Goal: Task Accomplishment & Management: Manage account settings

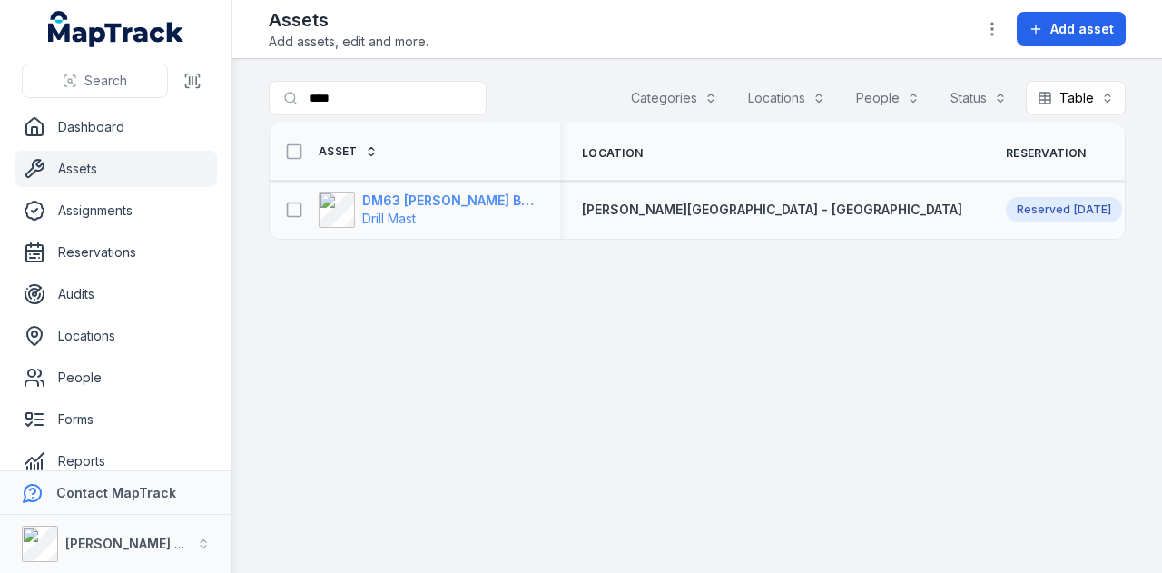
type input "****"
click at [461, 210] on span "Drill Mast" at bounding box center [450, 219] width 176 height 18
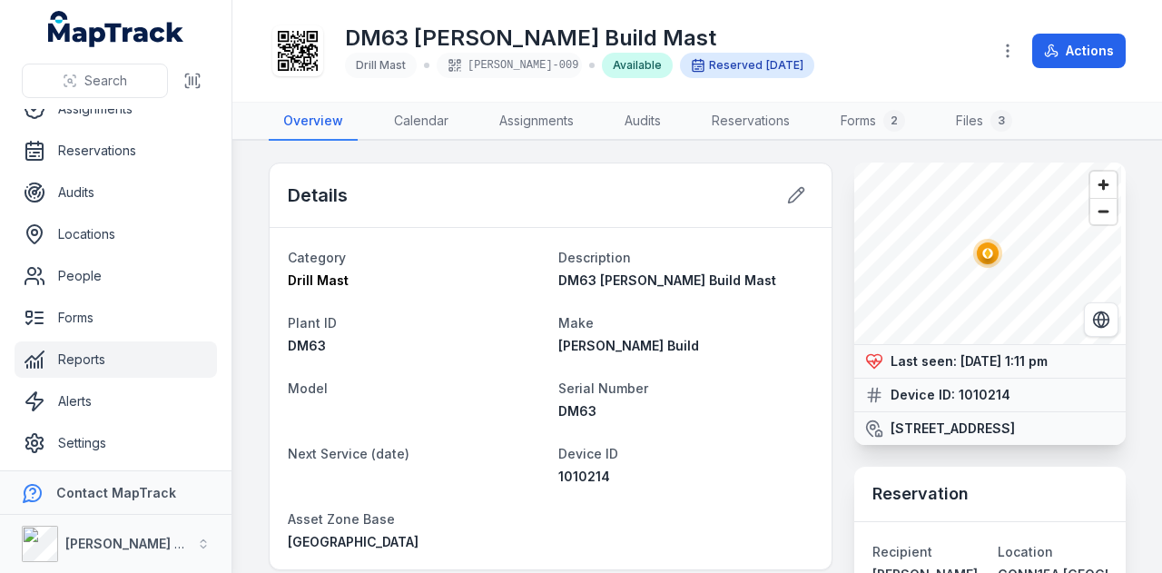
scroll to position [103, 0]
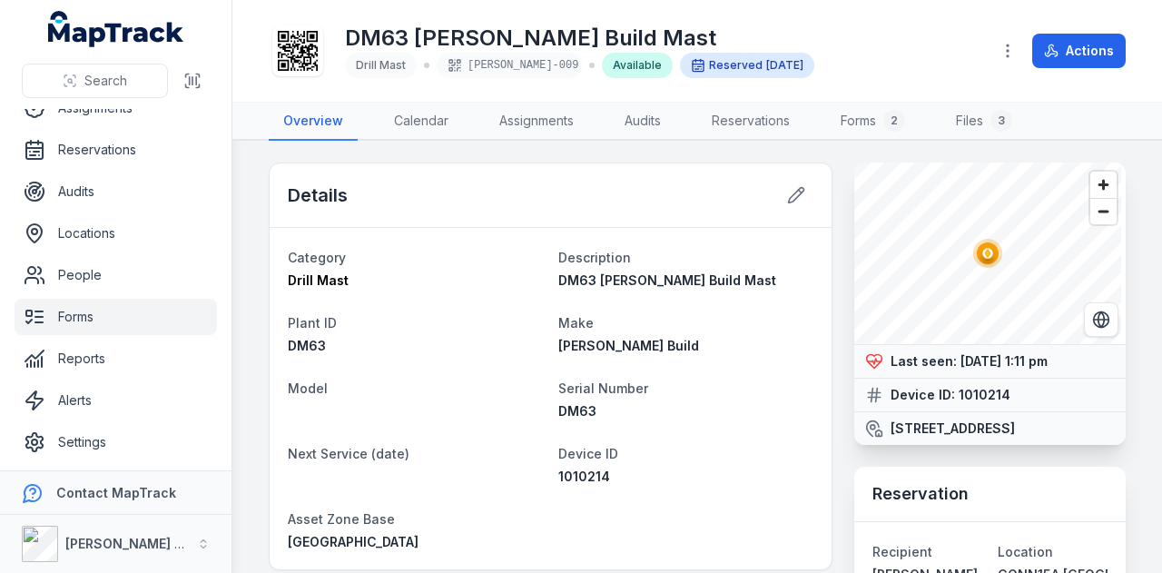
click at [154, 316] on link "Forms" at bounding box center [116, 317] width 202 height 36
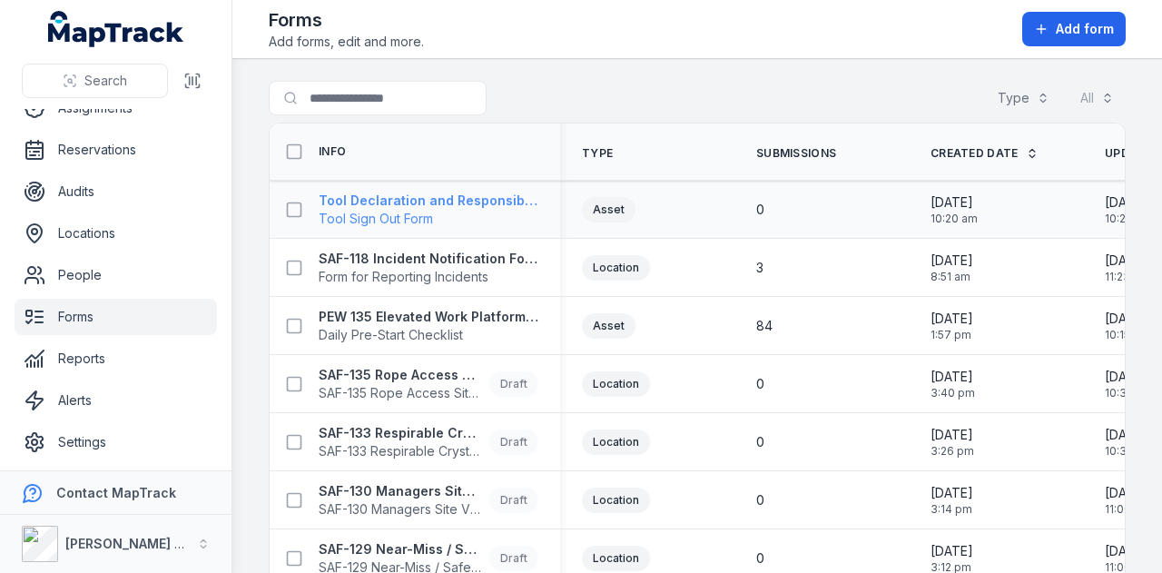
click at [515, 202] on strong "Tool Declaration and Responsibility Acknowledgement" at bounding box center [429, 201] width 220 height 18
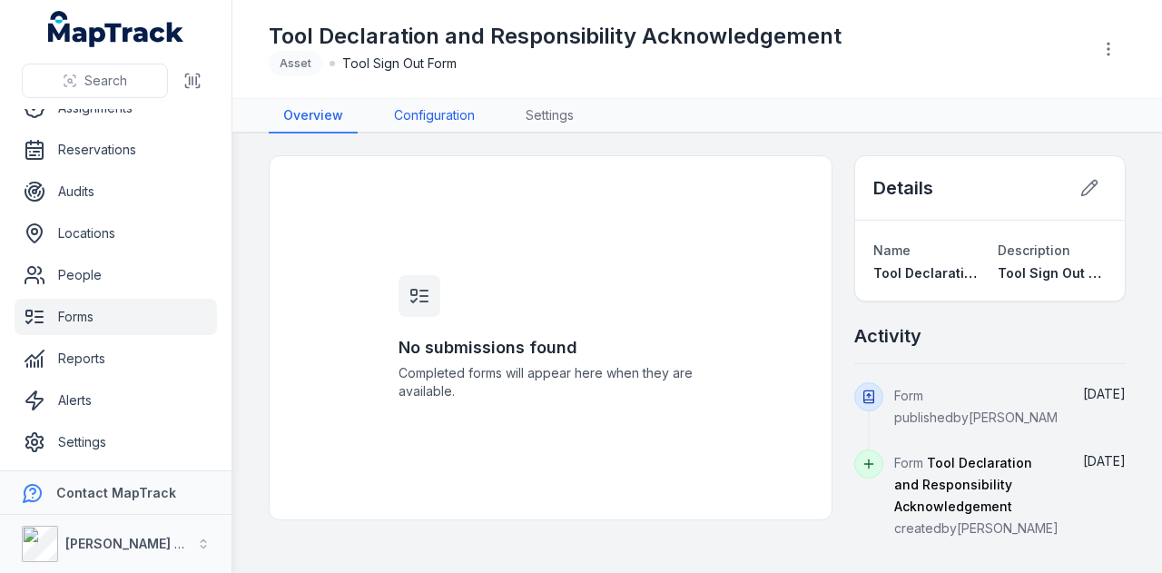
click at [421, 113] on link "Configuration" at bounding box center [434, 116] width 110 height 34
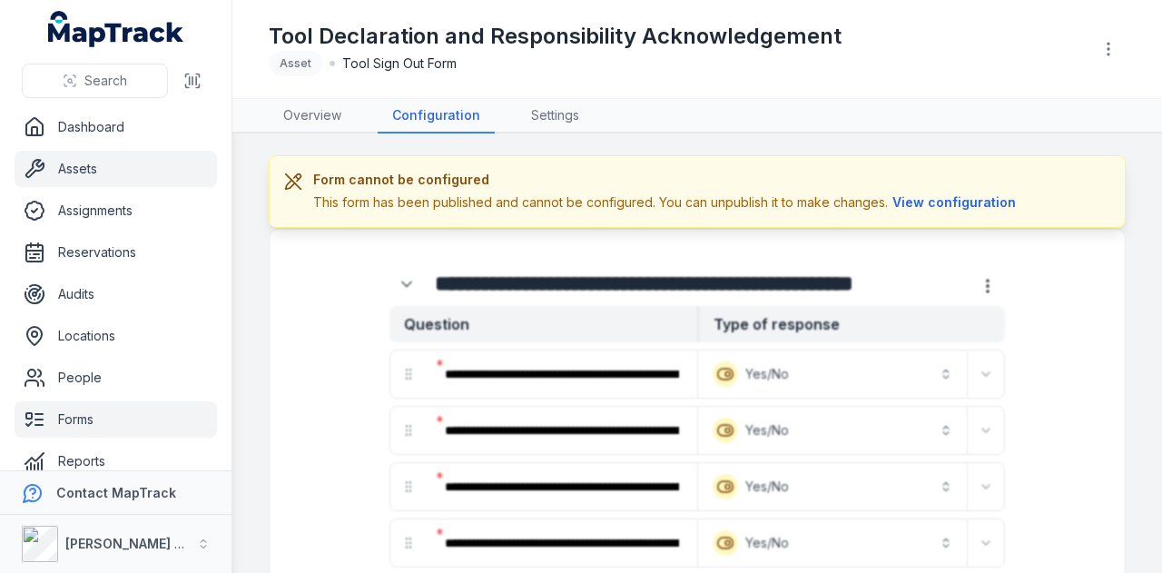
click at [155, 159] on link "Assets" at bounding box center [116, 169] width 202 height 36
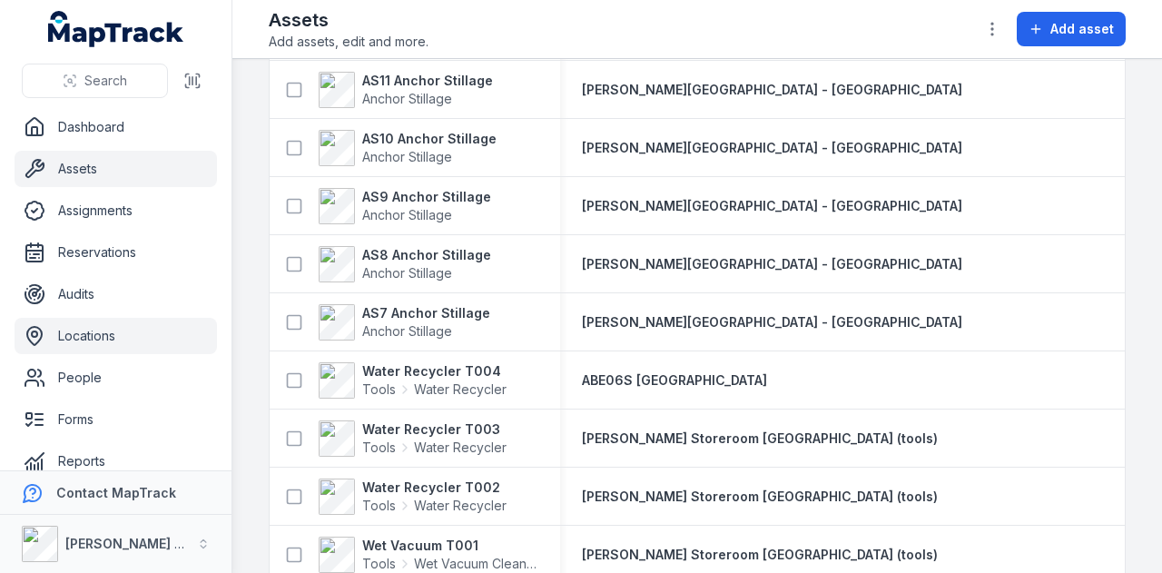
scroll to position [182, 0]
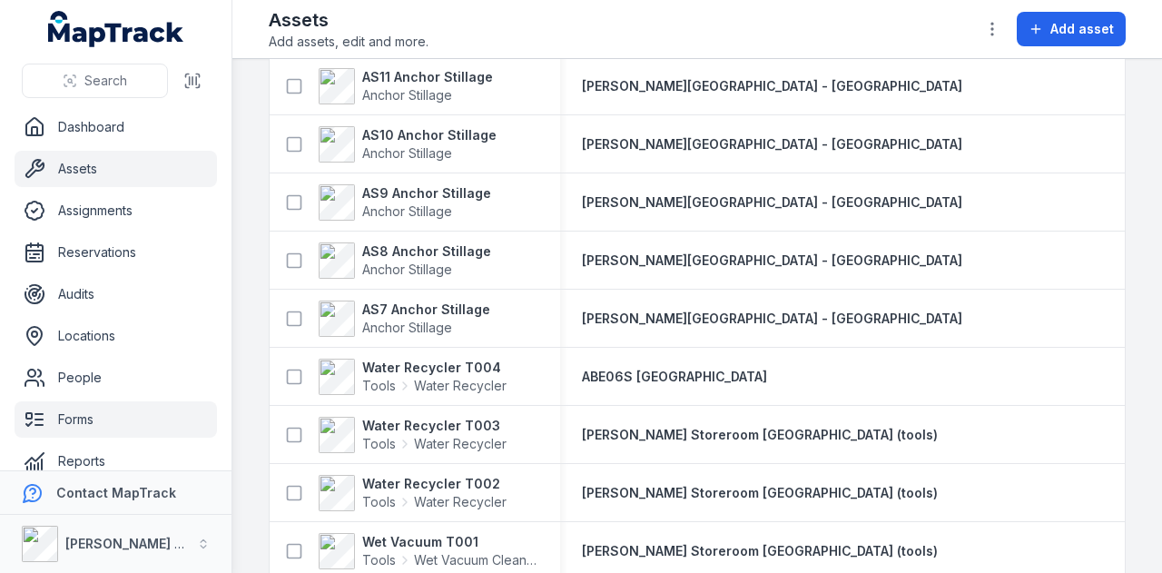
click at [113, 427] on link "Forms" at bounding box center [116, 419] width 202 height 36
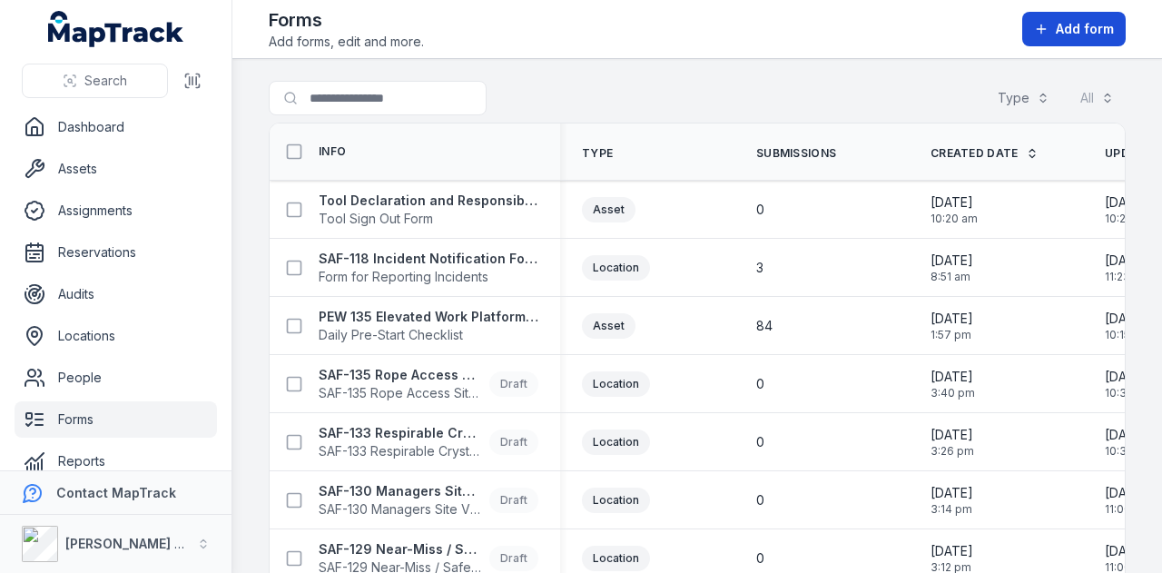
click at [1091, 39] on button "Add form" at bounding box center [1073, 29] width 103 height 34
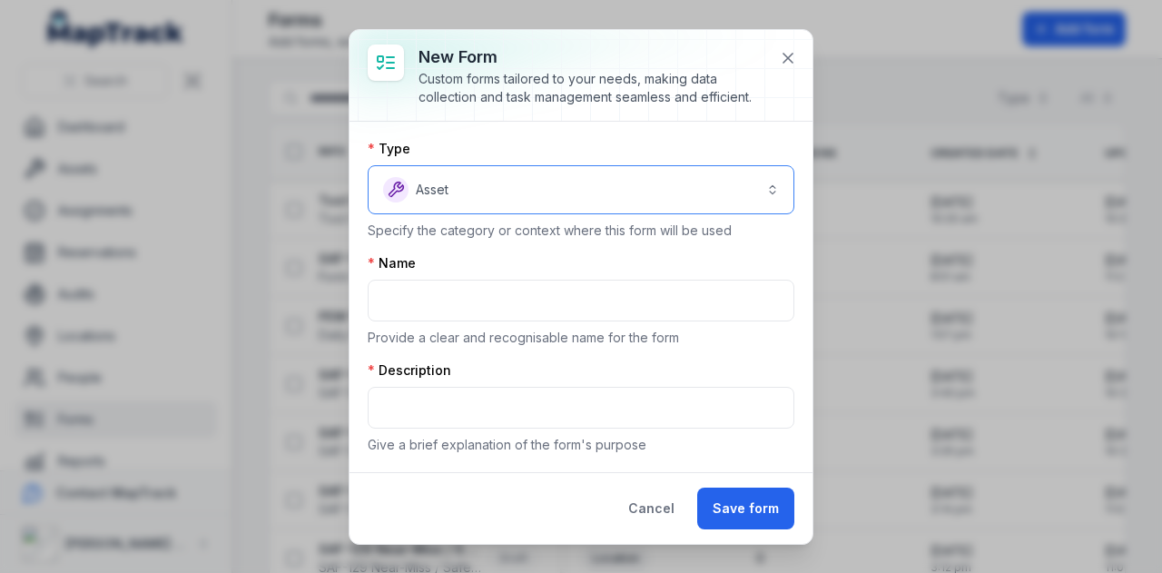
click at [679, 182] on button "Asset *****" at bounding box center [581, 189] width 427 height 49
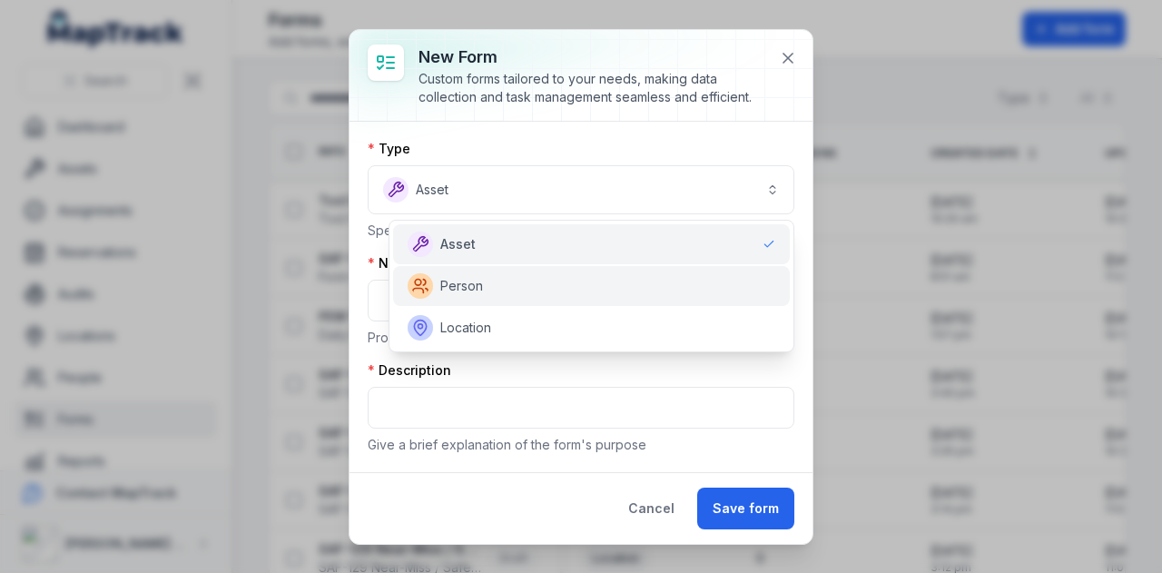
click at [663, 284] on div "Person" at bounding box center [592, 285] width 368 height 25
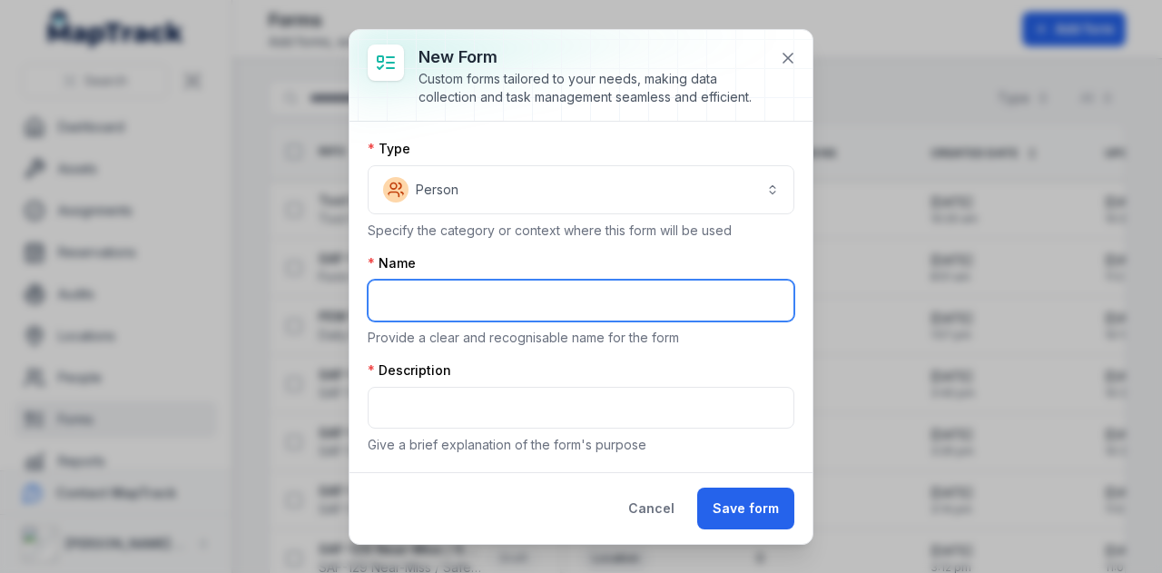
click at [604, 293] on input "text" at bounding box center [581, 301] width 427 height 42
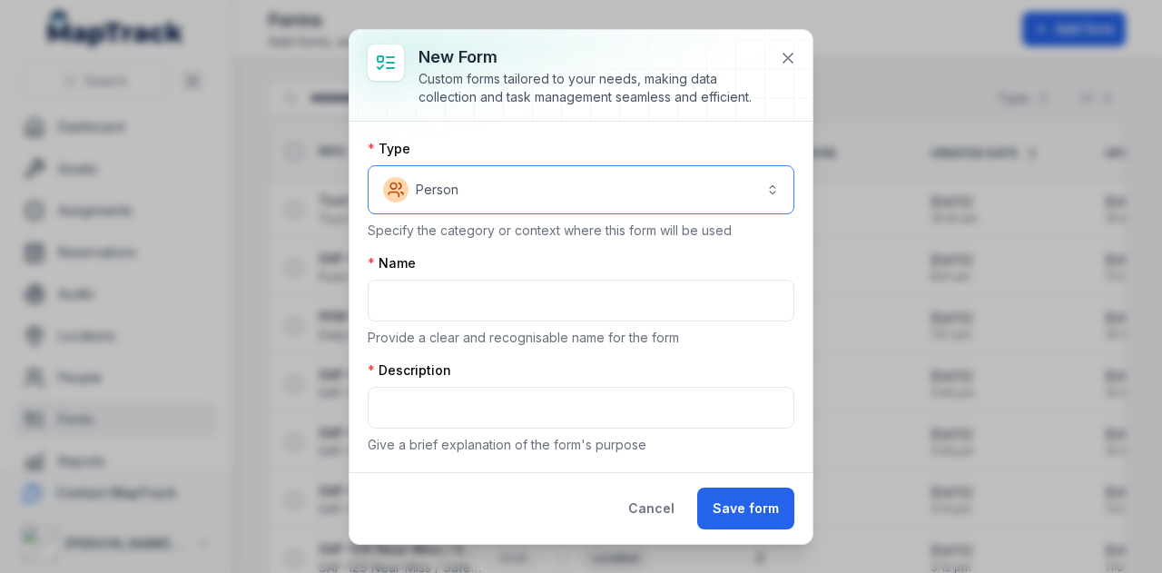
click at [627, 199] on button "Person ******" at bounding box center [581, 189] width 427 height 49
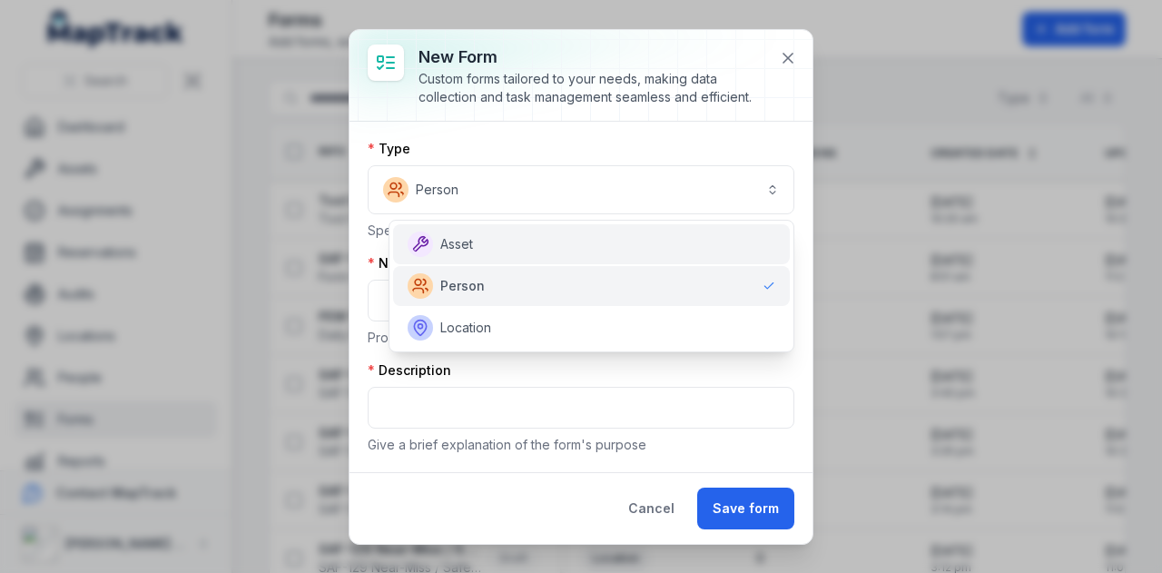
click at [627, 253] on div "Asset" at bounding box center [592, 243] width 368 height 25
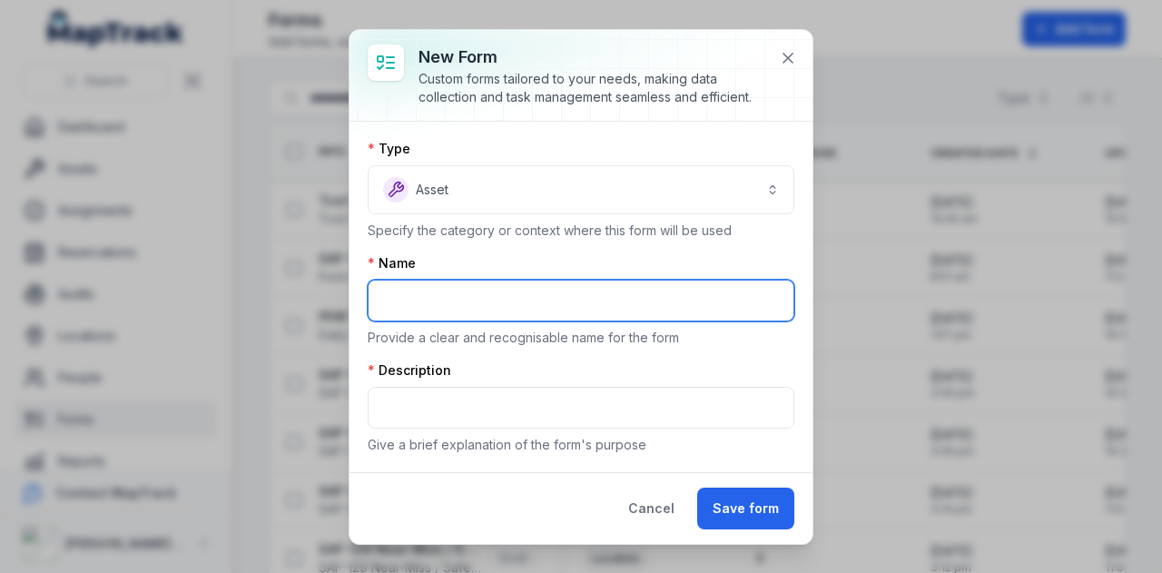
click at [566, 291] on input "text" at bounding box center [581, 301] width 427 height 42
type input "****"
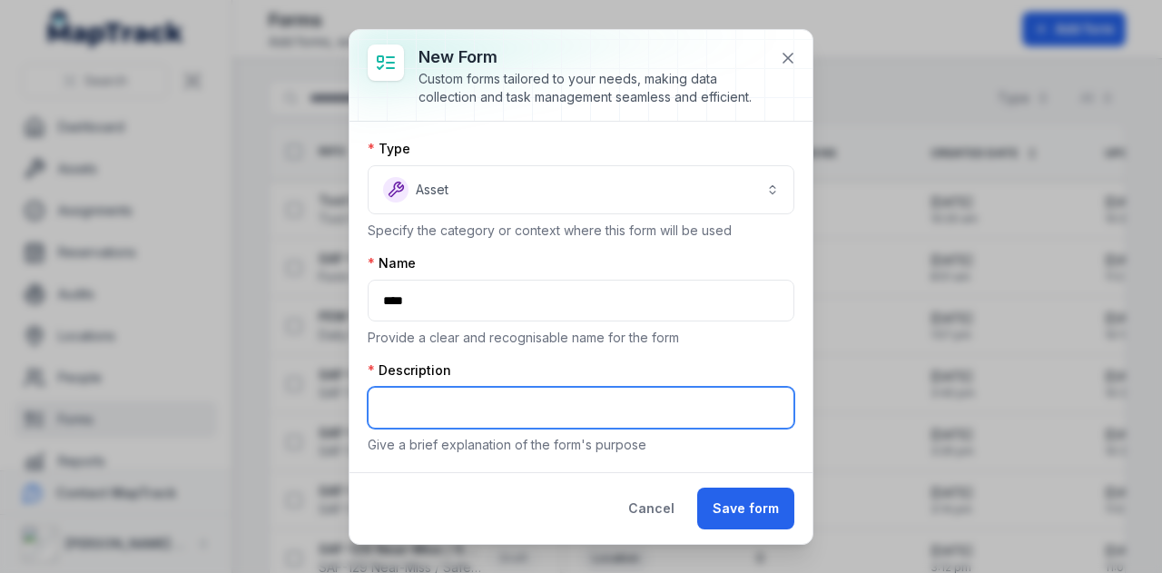
click at [432, 415] on input "text" at bounding box center [581, 408] width 427 height 42
type input "****"
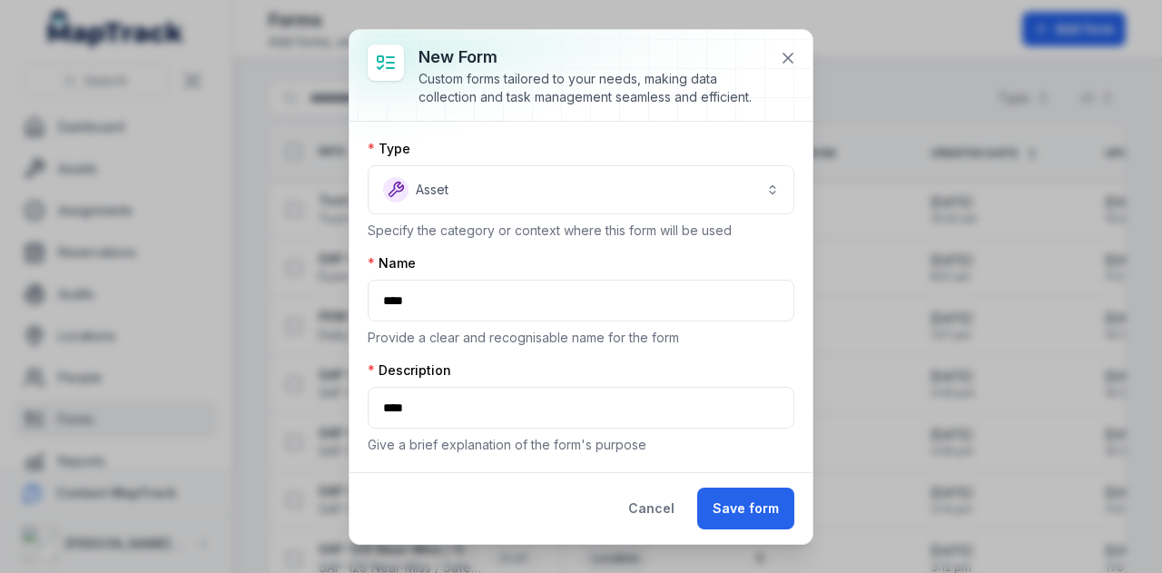
click at [566, 369] on div "Description" at bounding box center [581, 370] width 427 height 18
click at [741, 506] on button "Save form" at bounding box center [745, 508] width 97 height 42
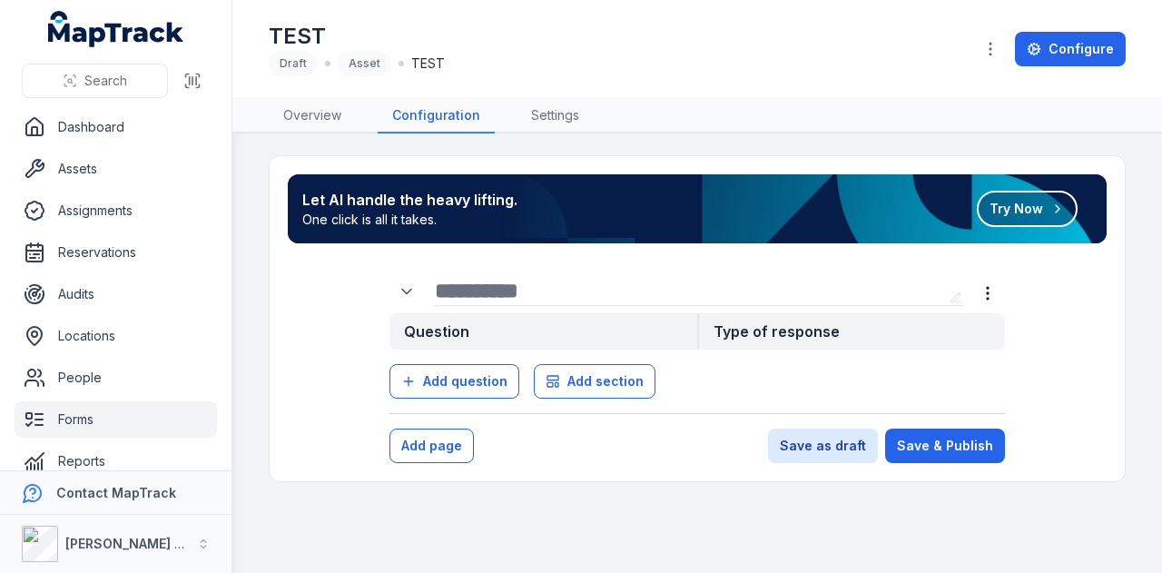
click at [468, 284] on input "text" at bounding box center [688, 290] width 507 height 29
click at [980, 302] on button "more-detail" at bounding box center [987, 293] width 34 height 34
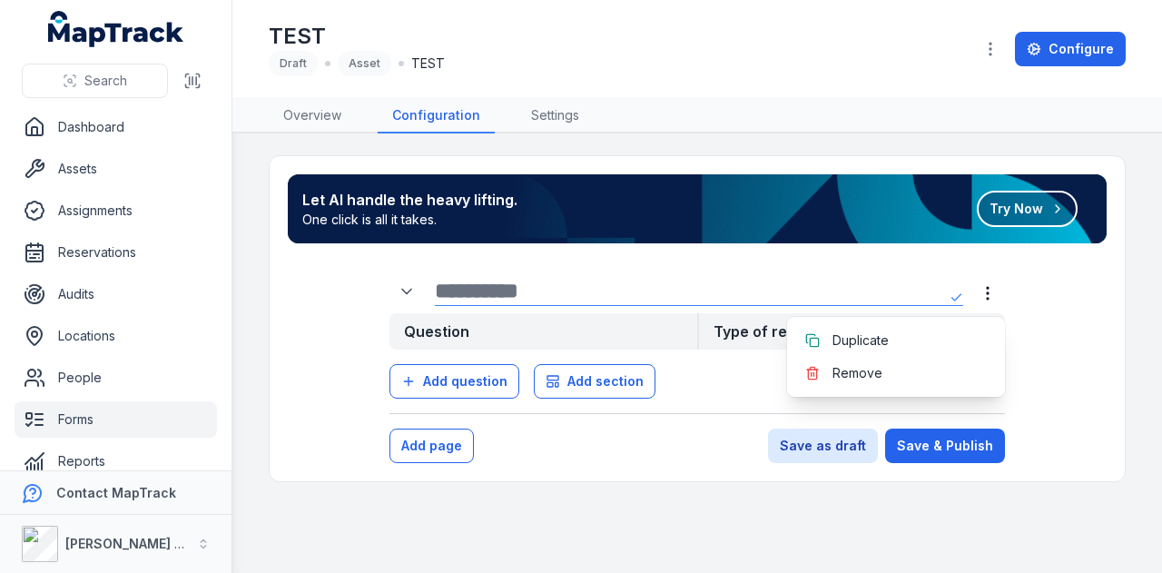
click at [574, 429] on form "Question Type of response Add question Add section Question Section Duplicate A…" at bounding box center [697, 358] width 819 height 209
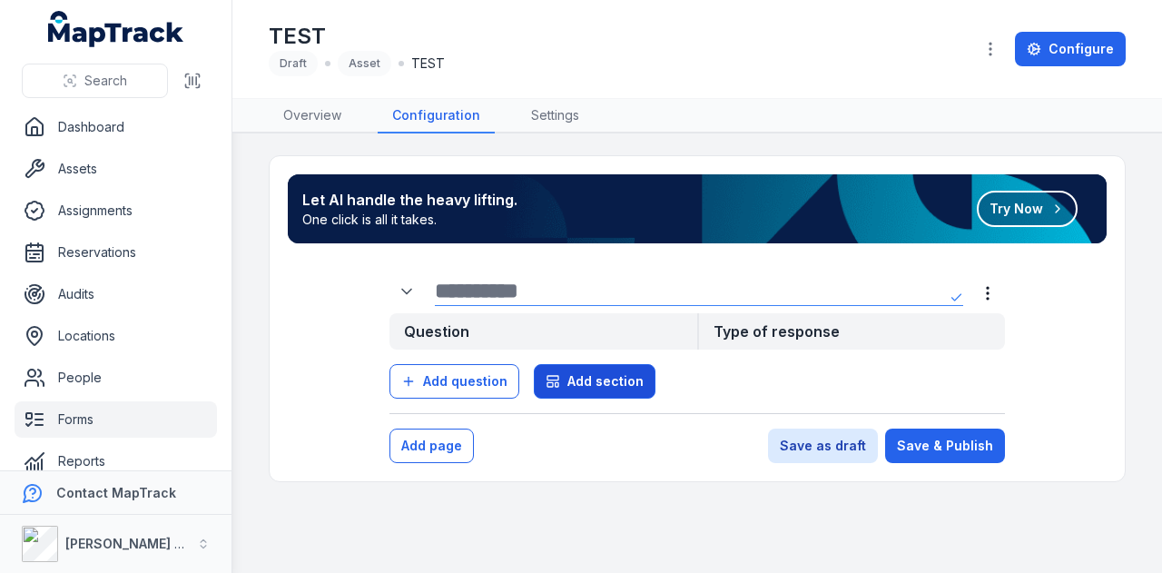
click at [577, 378] on span "Add section" at bounding box center [605, 381] width 76 height 18
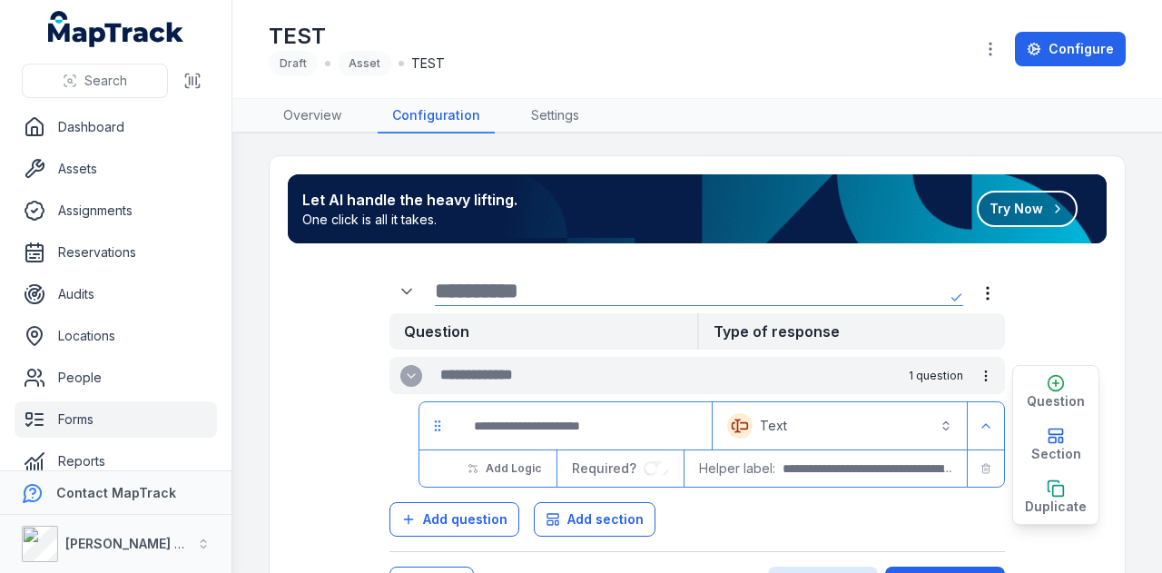
click at [797, 418] on button "Text *******" at bounding box center [839, 426] width 247 height 40
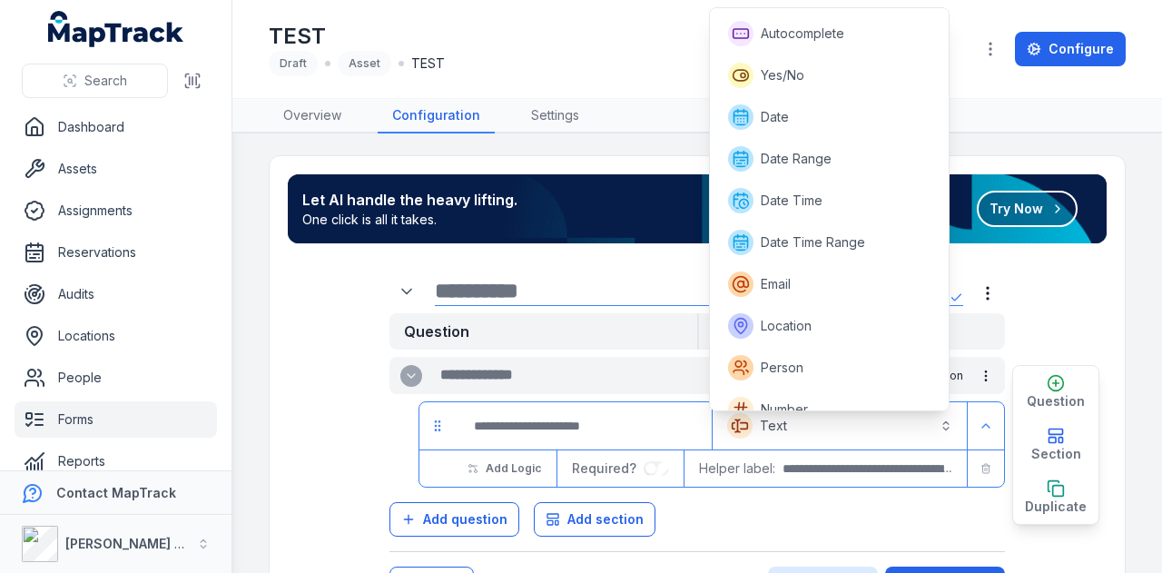
scroll to position [40, 0]
click at [1067, 278] on div "Question Type of response 1 question Text ******* Add Logic Required? Helper la…" at bounding box center [697, 410] width 790 height 312
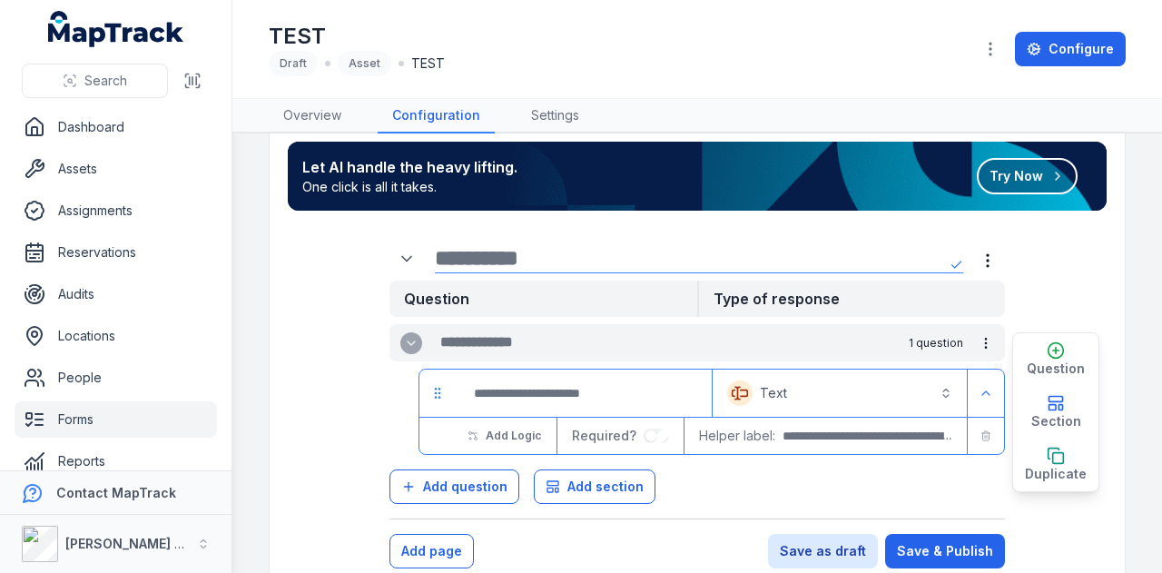
scroll to position [64, 0]
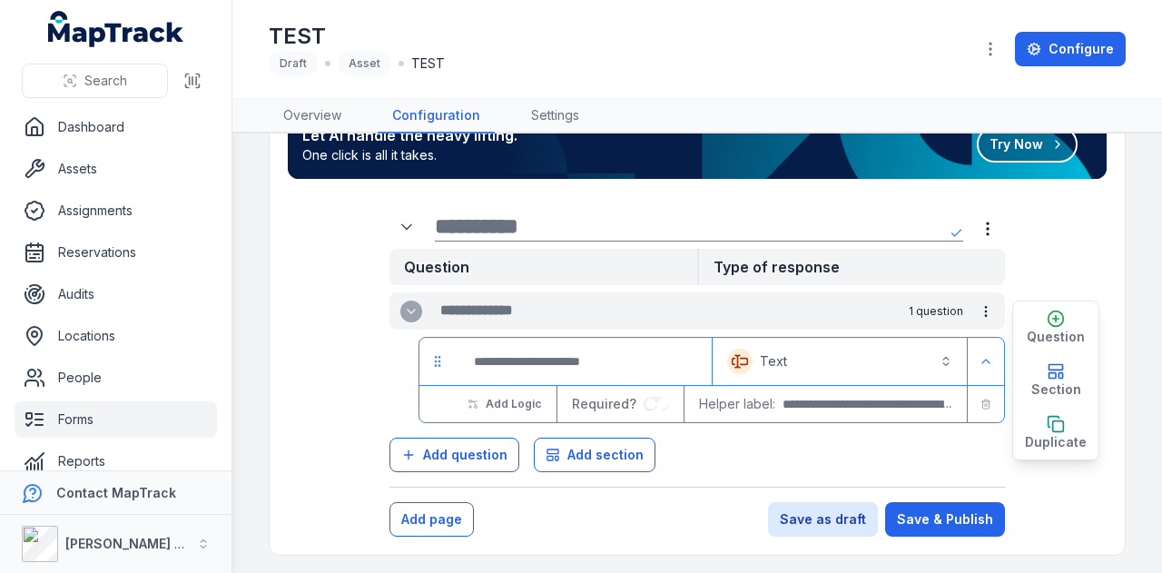
drag, startPoint x: 467, startPoint y: 295, endPoint x: 467, endPoint y: 284, distance: 10.9
click at [467, 286] on div "Question Type of response 1 question Text ******* Add Logic Required? Helper la…" at bounding box center [696, 360] width 615 height 223
click at [475, 256] on strong "Question" at bounding box center [543, 267] width 308 height 36
click at [488, 309] on input "text" at bounding box center [560, 311] width 240 height 22
click at [579, 200] on div "Question Type of response 1 question Text ******* Add Logic Required? Helper la…" at bounding box center [697, 346] width 790 height 312
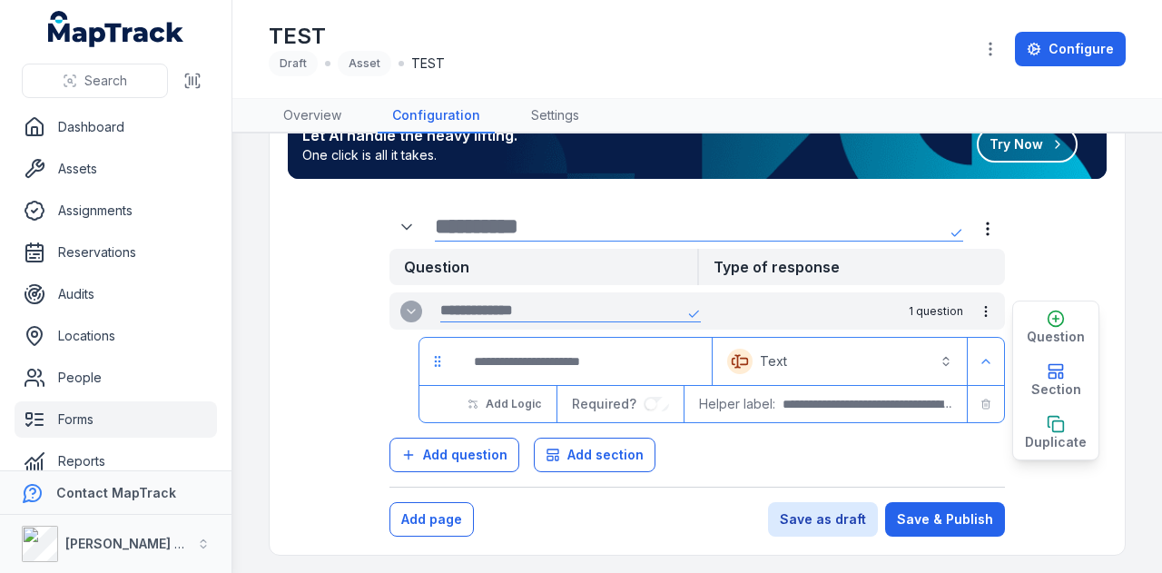
click at [579, 231] on input "text" at bounding box center [688, 225] width 507 height 29
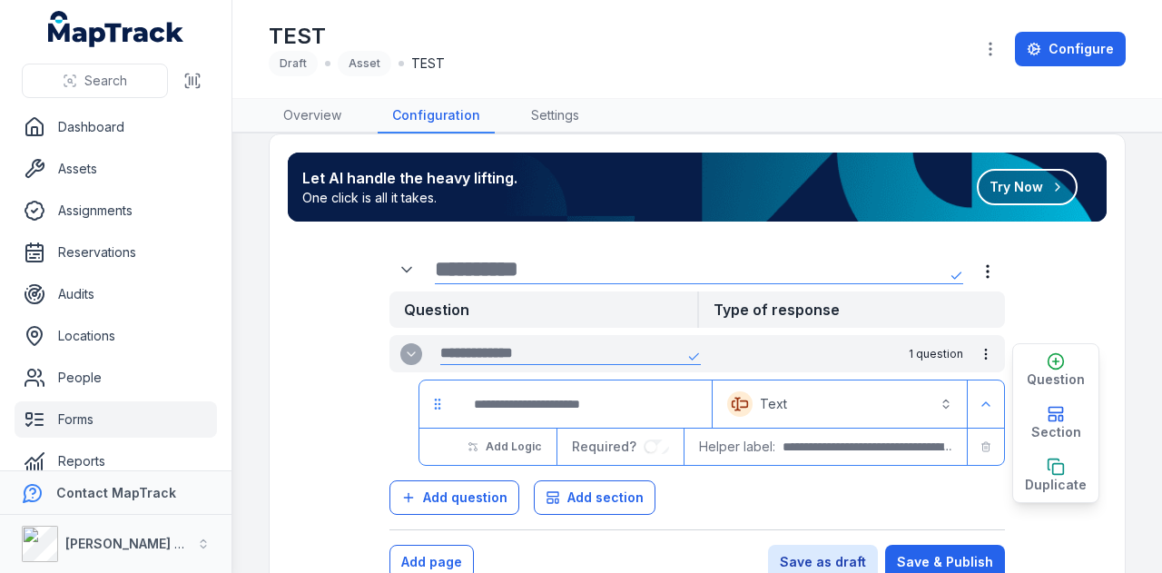
scroll to position [0, 0]
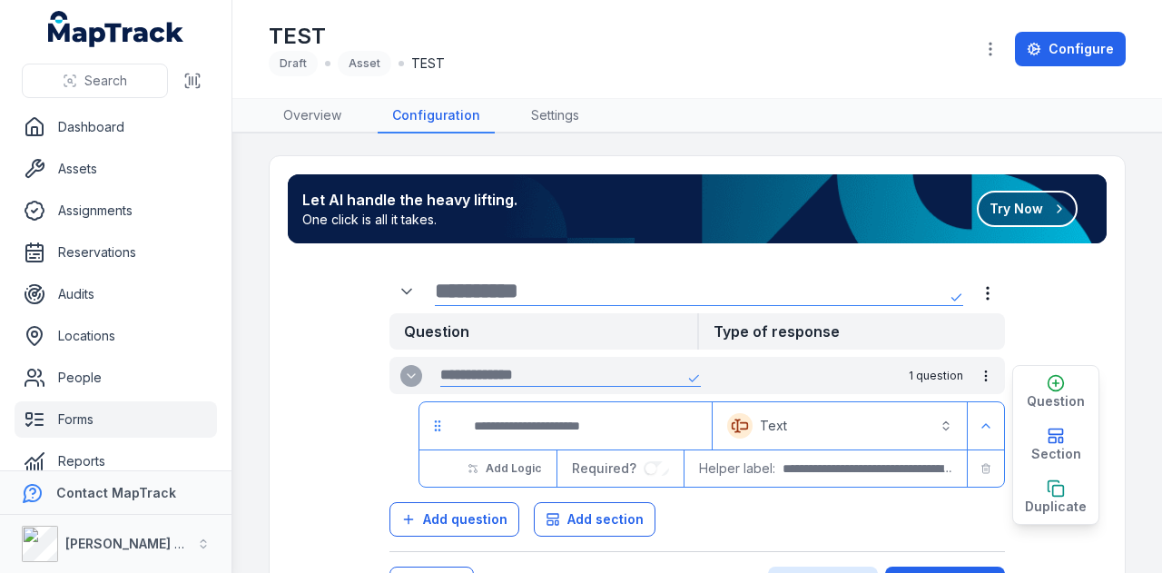
click at [1020, 213] on button "Try Now" at bounding box center [1027, 209] width 101 height 36
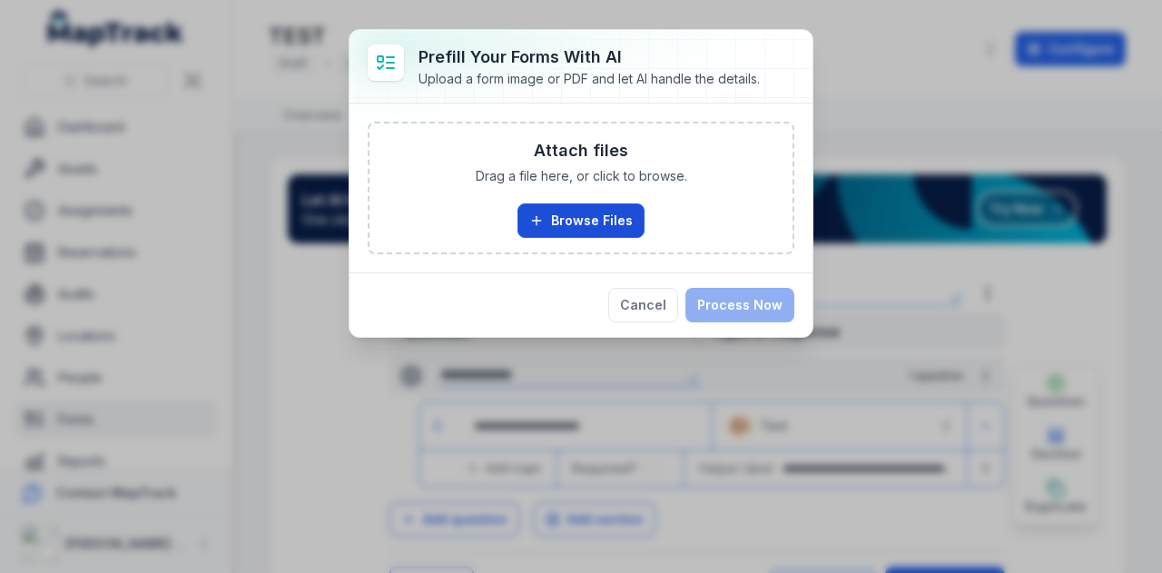
click at [594, 221] on button "Browse Files" at bounding box center [580, 220] width 127 height 34
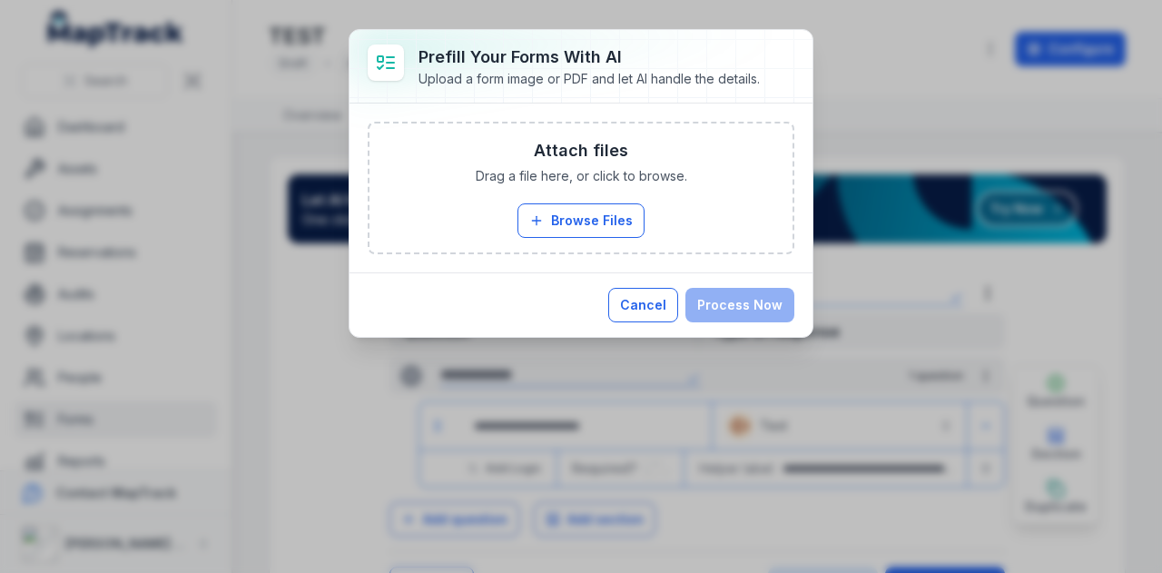
click at [651, 301] on button "Cancel" at bounding box center [643, 305] width 70 height 34
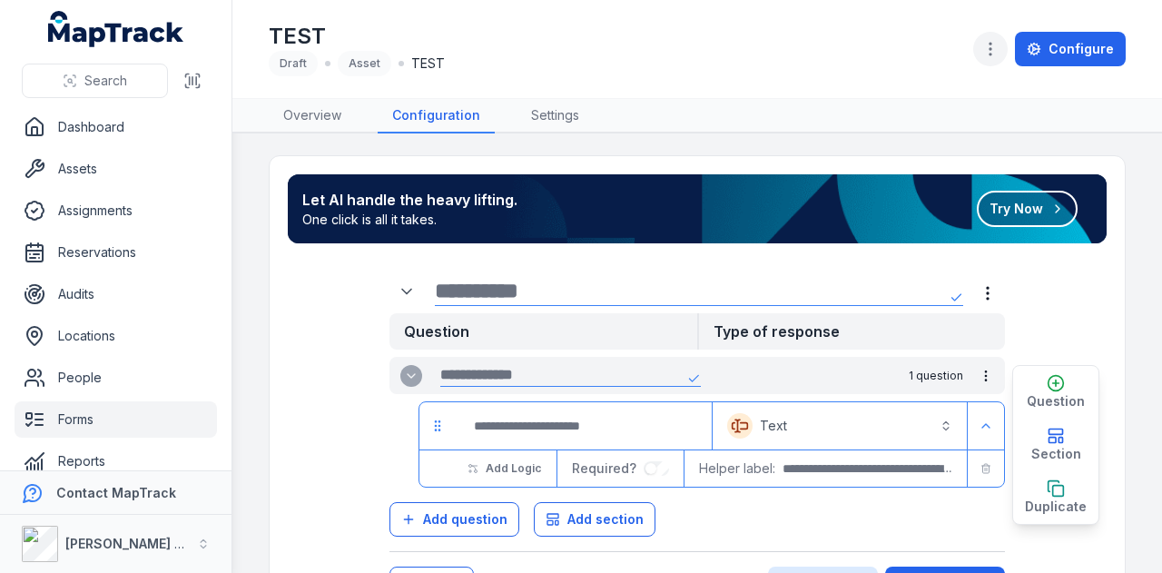
click at [989, 45] on icon "button" at bounding box center [990, 49] width 18 height 18
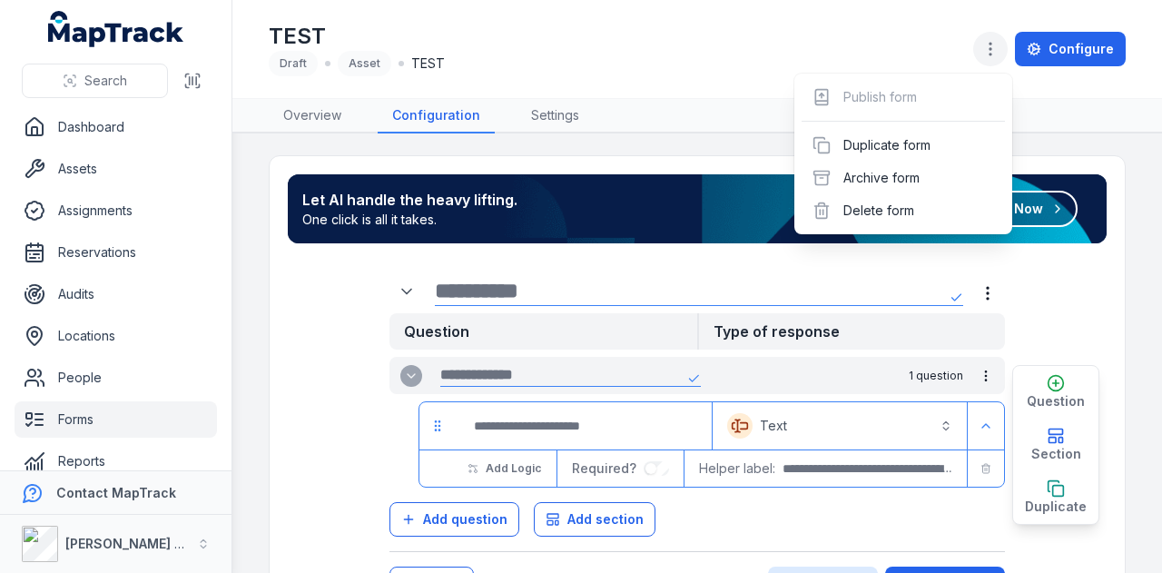
click at [997, 46] on icon "button" at bounding box center [990, 49] width 18 height 18
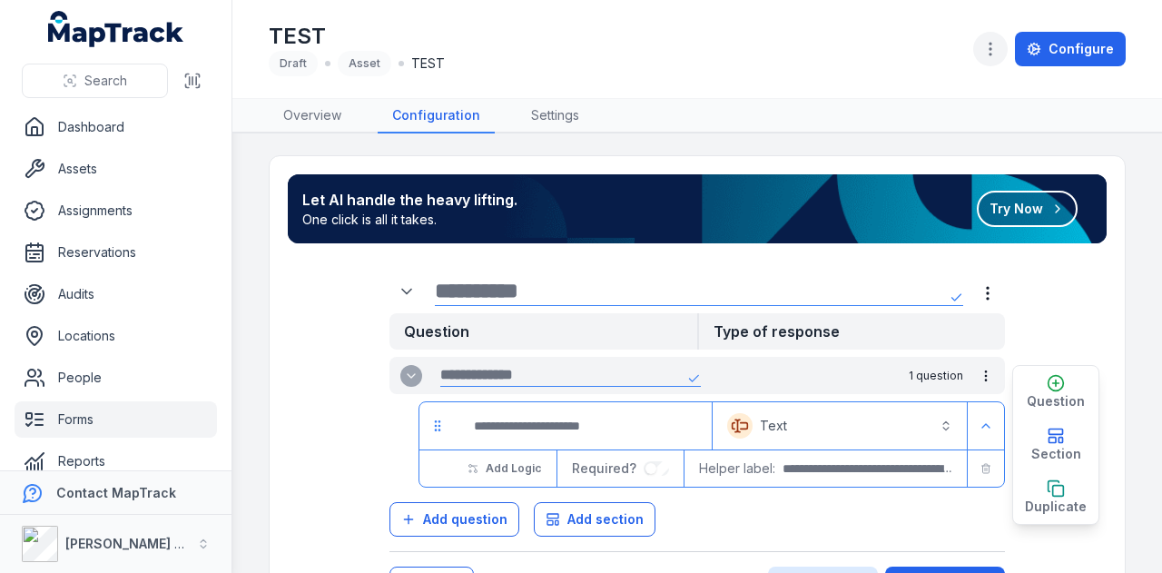
click at [997, 46] on icon "button" at bounding box center [990, 49] width 18 height 18
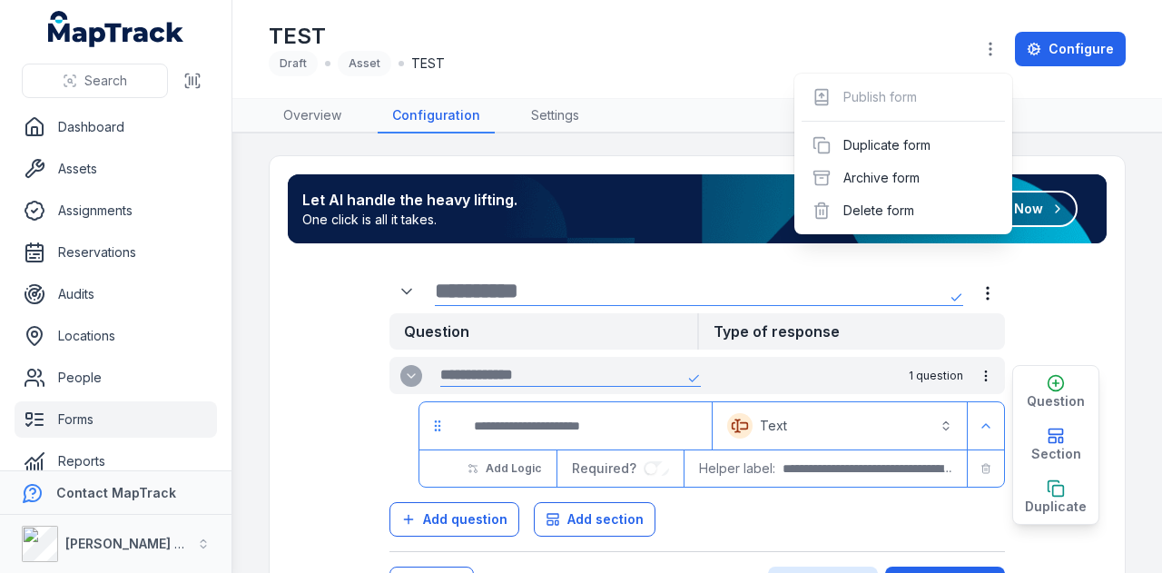
drag, startPoint x: 549, startPoint y: 66, endPoint x: 568, endPoint y: 64, distance: 19.1
click at [555, 65] on div "TEST Draft Asset TEST Configure" at bounding box center [697, 49] width 857 height 84
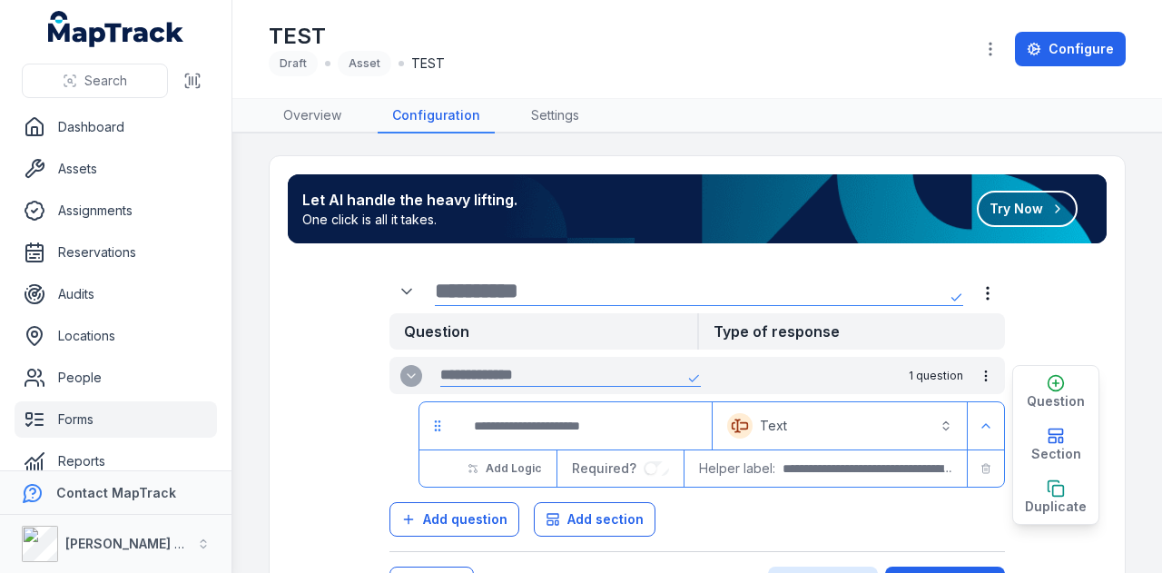
click at [101, 422] on link "Forms" at bounding box center [116, 419] width 202 height 36
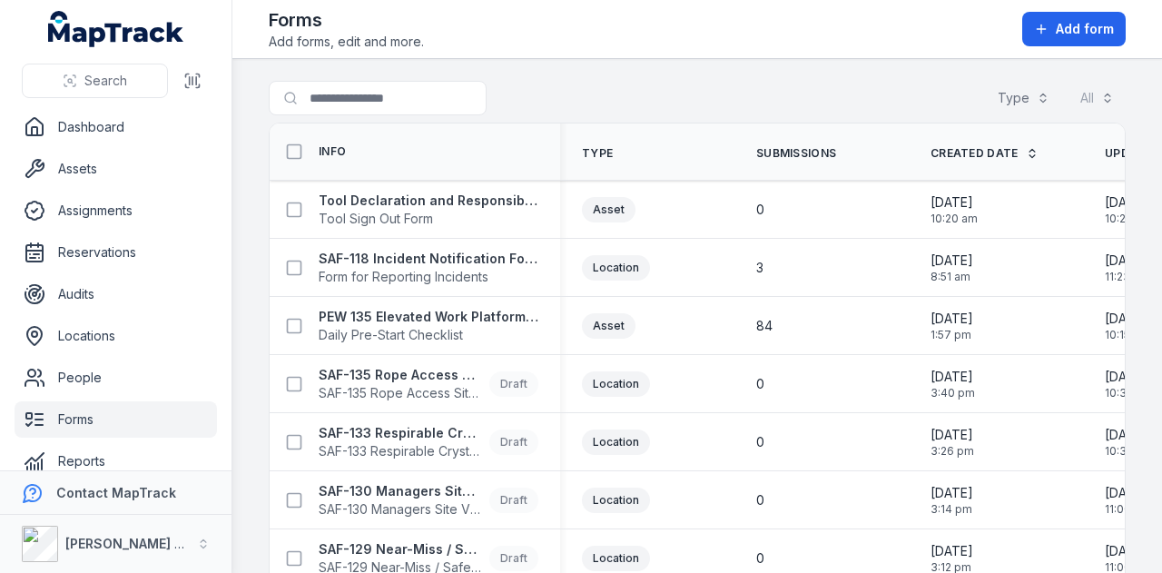
click at [537, 115] on div "Search for forms Type All" at bounding box center [697, 102] width 857 height 42
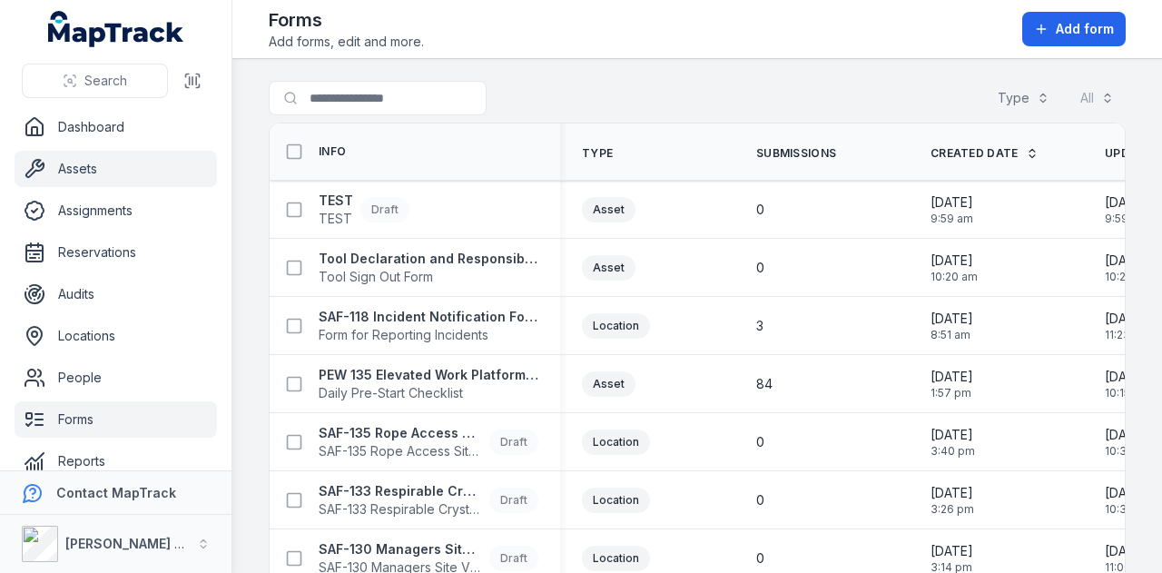
click at [121, 173] on link "Assets" at bounding box center [116, 169] width 202 height 36
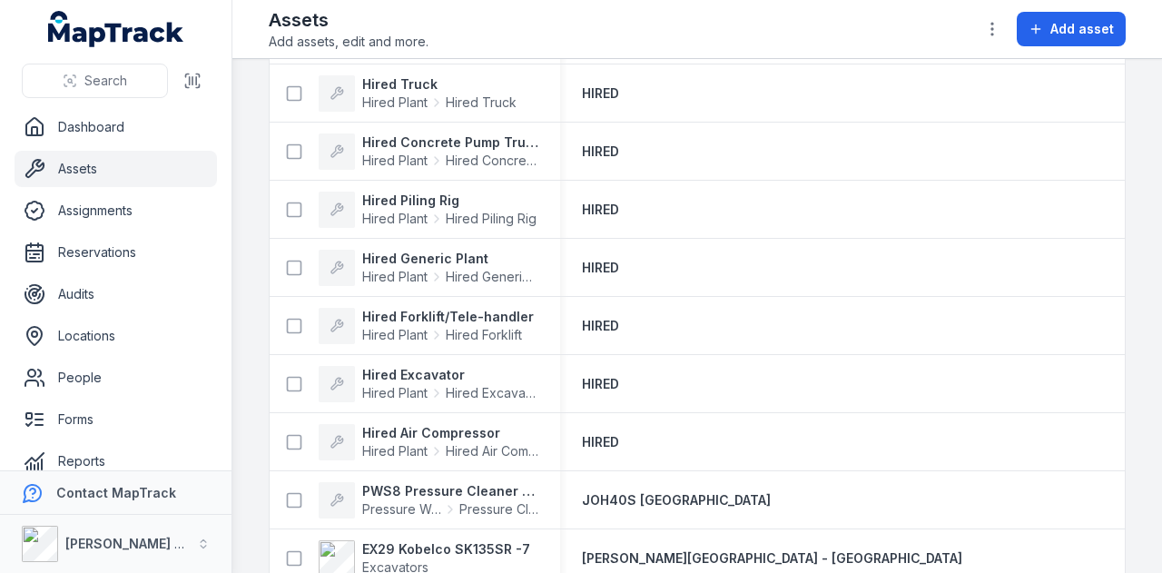
scroll to position [2449, 0]
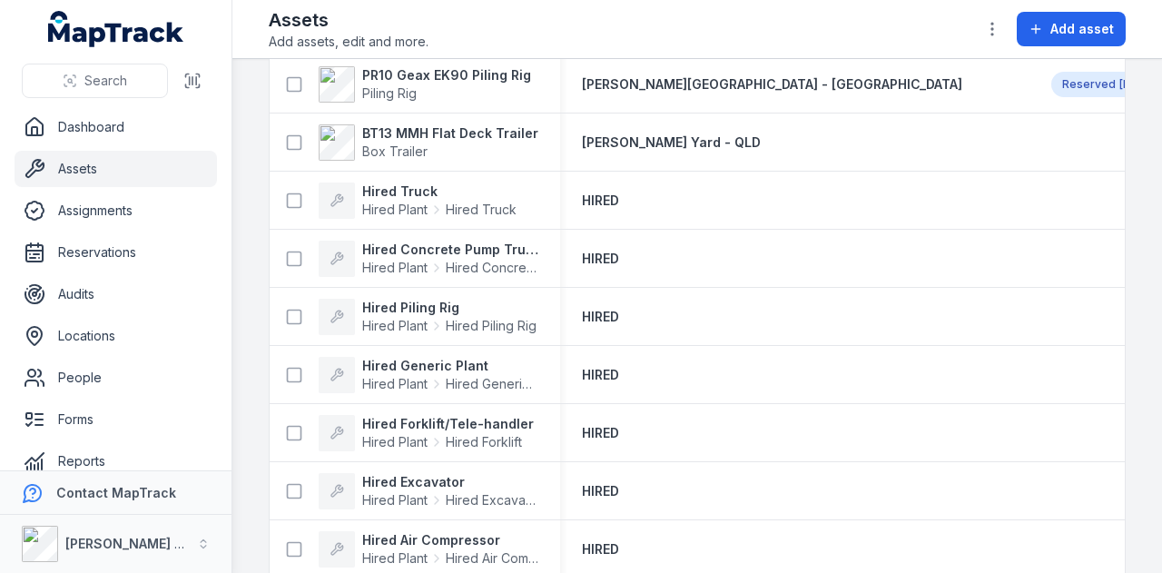
click at [105, 170] on link "Assets" at bounding box center [116, 169] width 202 height 36
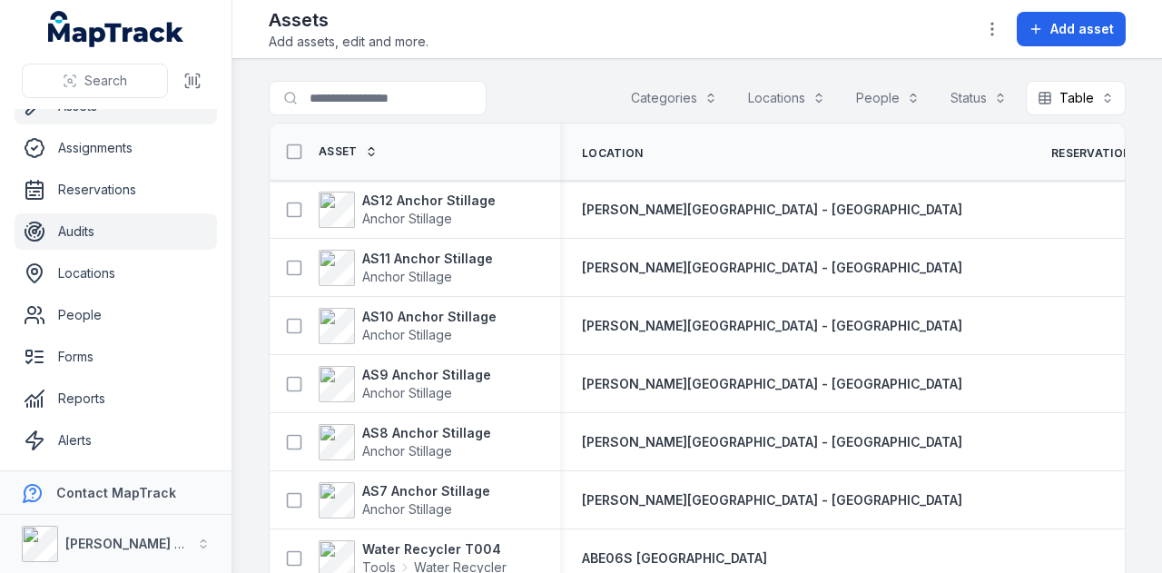
scroll to position [103, 0]
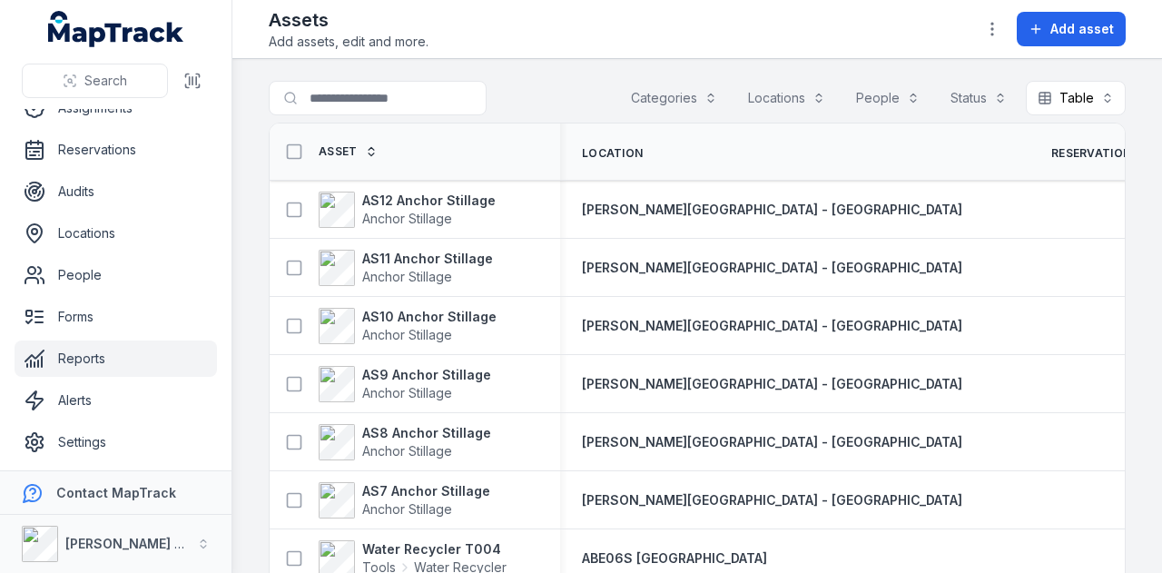
click at [143, 368] on link "Reports" at bounding box center [116, 358] width 202 height 36
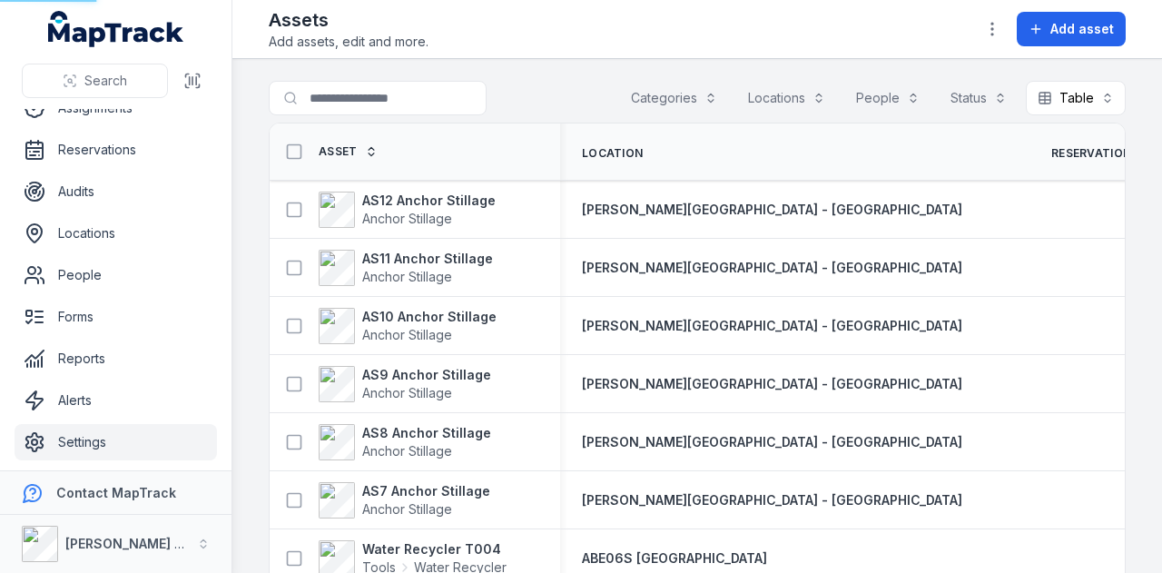
click at [144, 436] on link "Settings" at bounding box center [116, 442] width 202 height 36
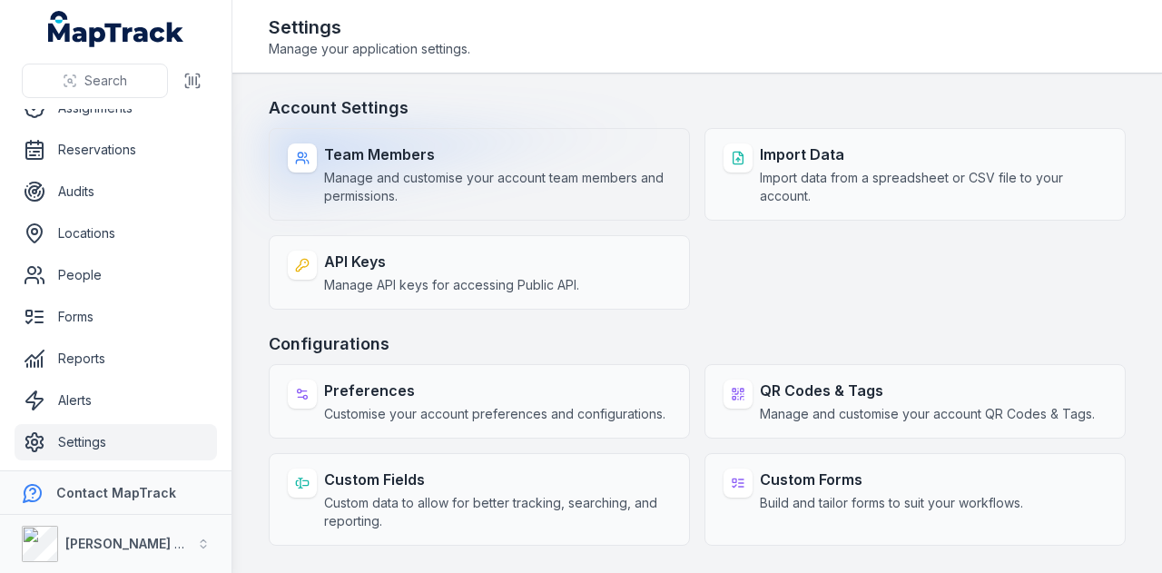
click at [444, 159] on strong "Team Members" at bounding box center [497, 154] width 347 height 22
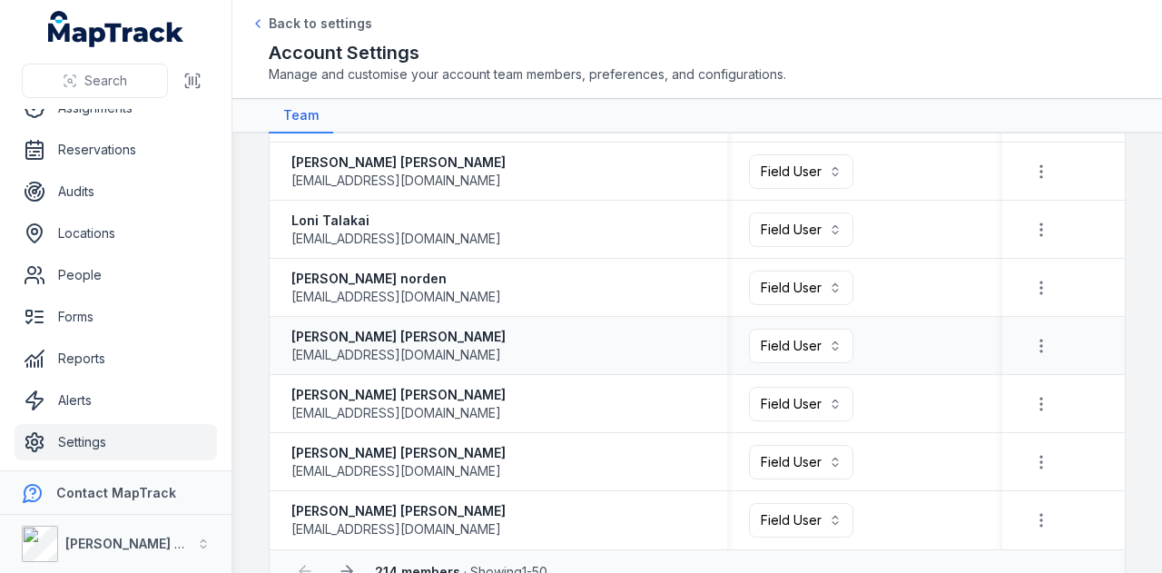
scroll to position [2636, 0]
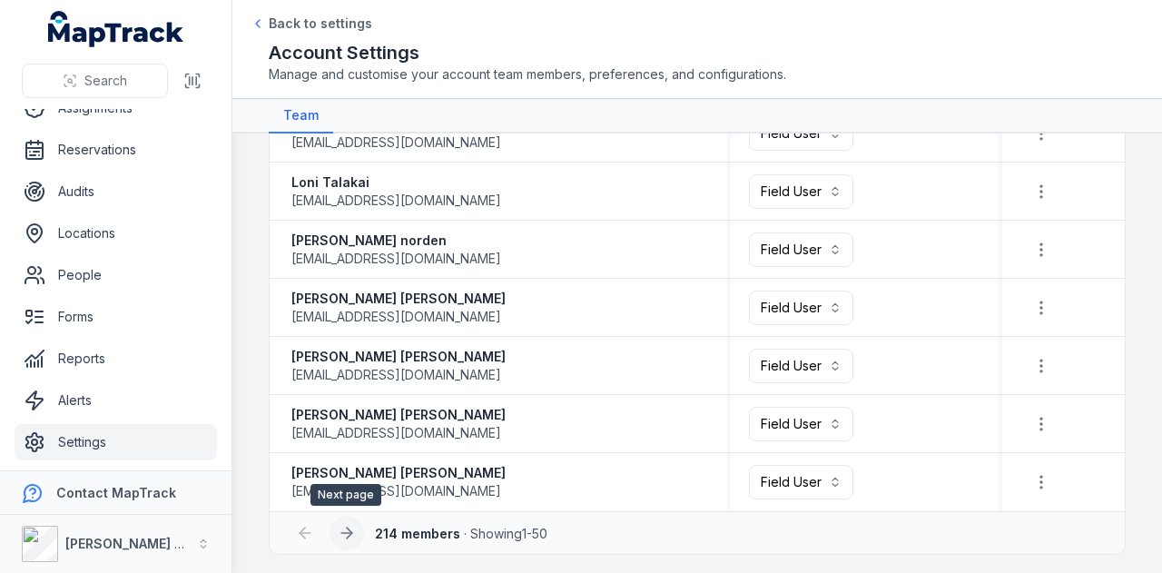
click at [352, 530] on icon at bounding box center [347, 533] width 18 height 18
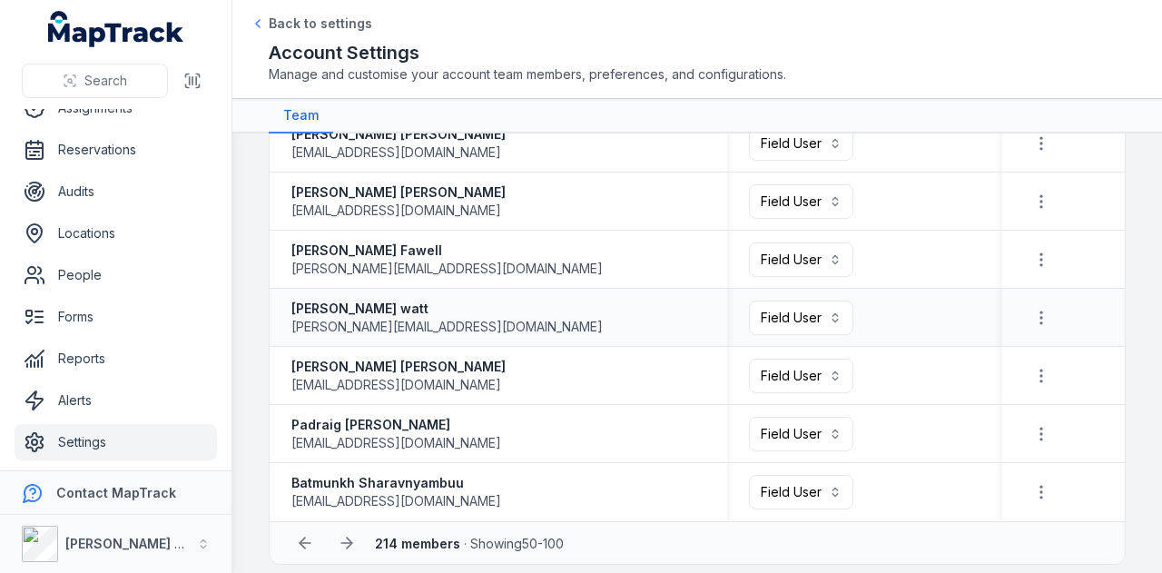
scroll to position [2636, 0]
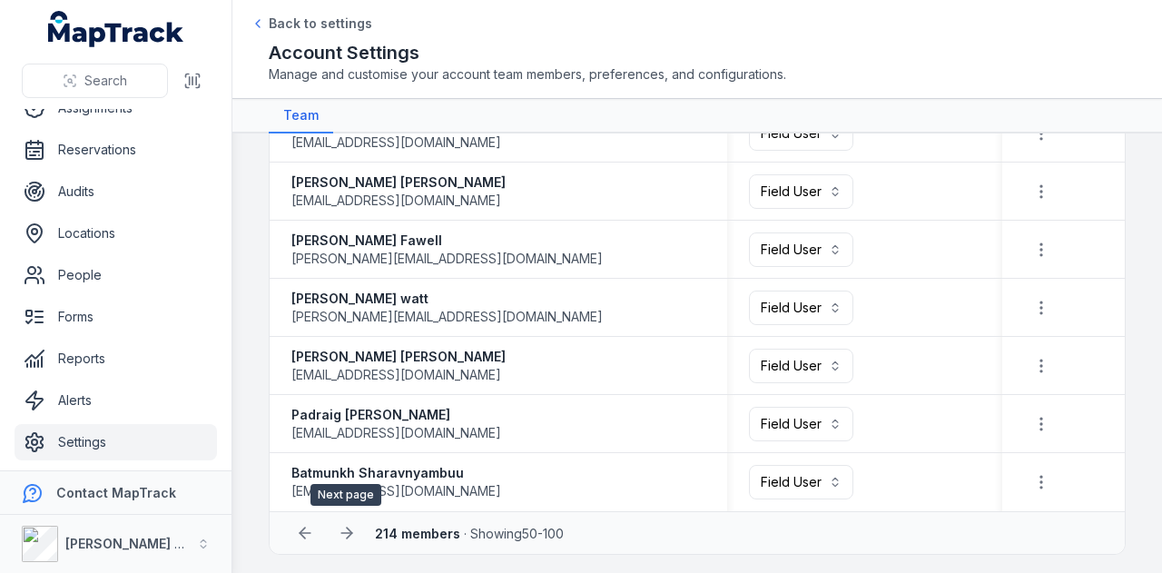
click at [341, 526] on icon at bounding box center [347, 533] width 18 height 18
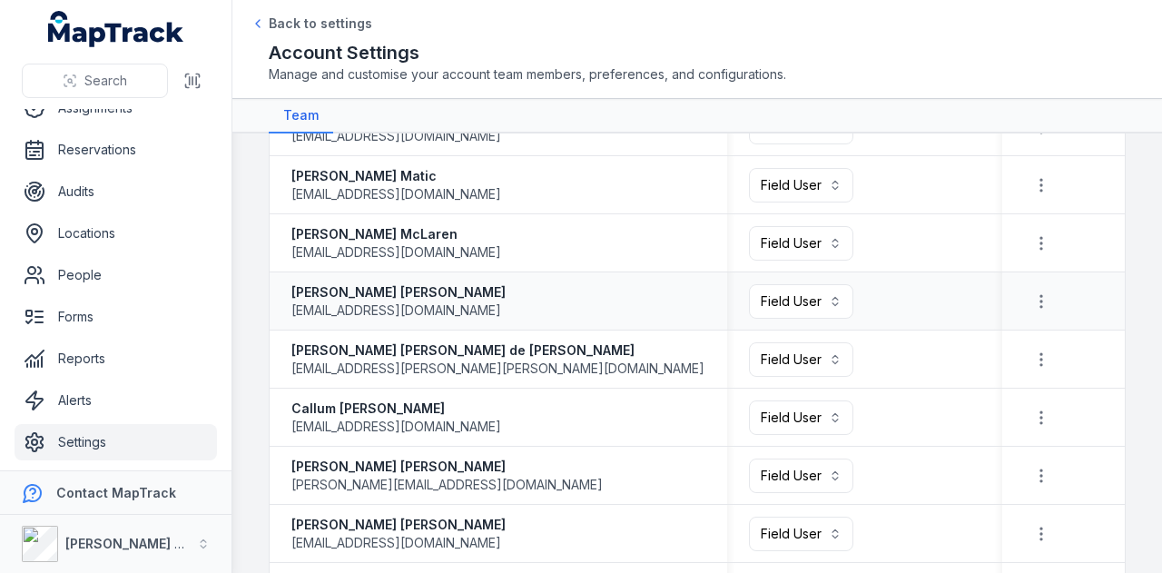
scroll to position [2636, 0]
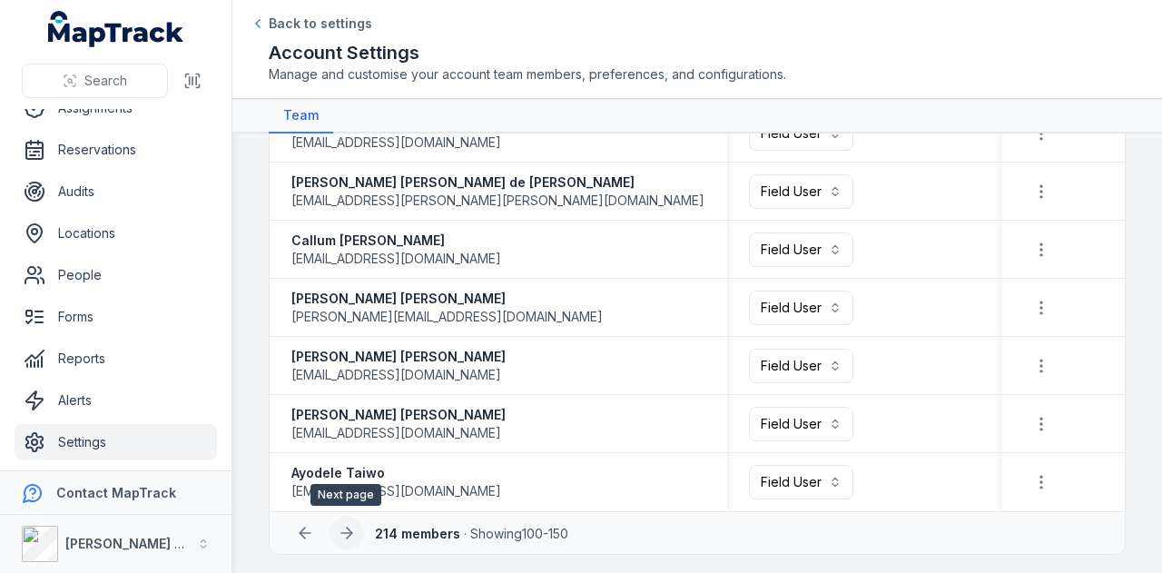
click at [347, 524] on icon at bounding box center [347, 533] width 18 height 18
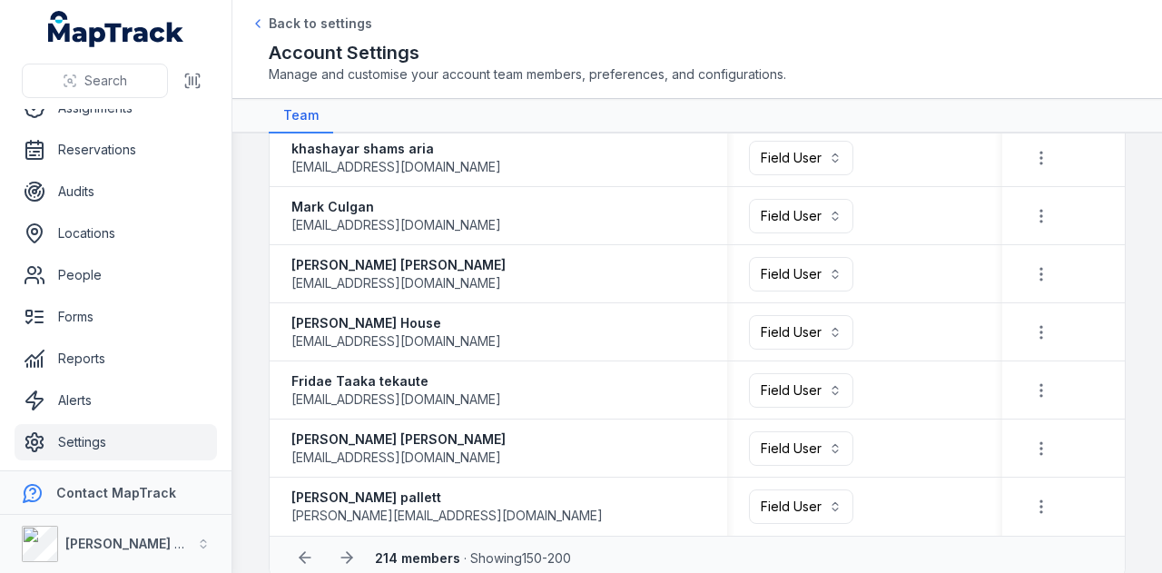
scroll to position [2636, 0]
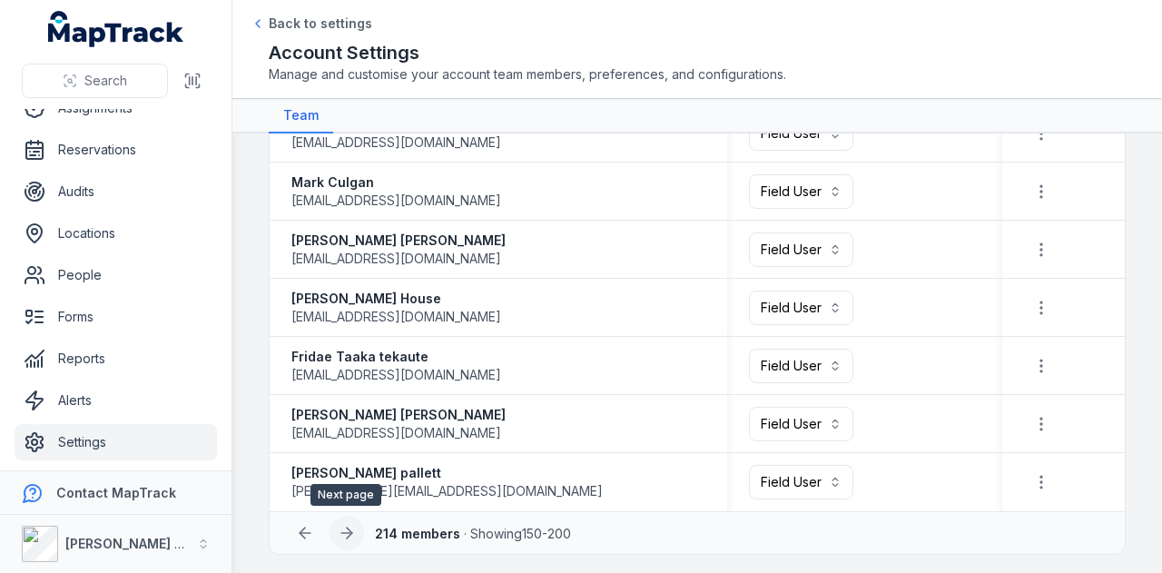
click at [348, 535] on icon at bounding box center [347, 533] width 18 height 18
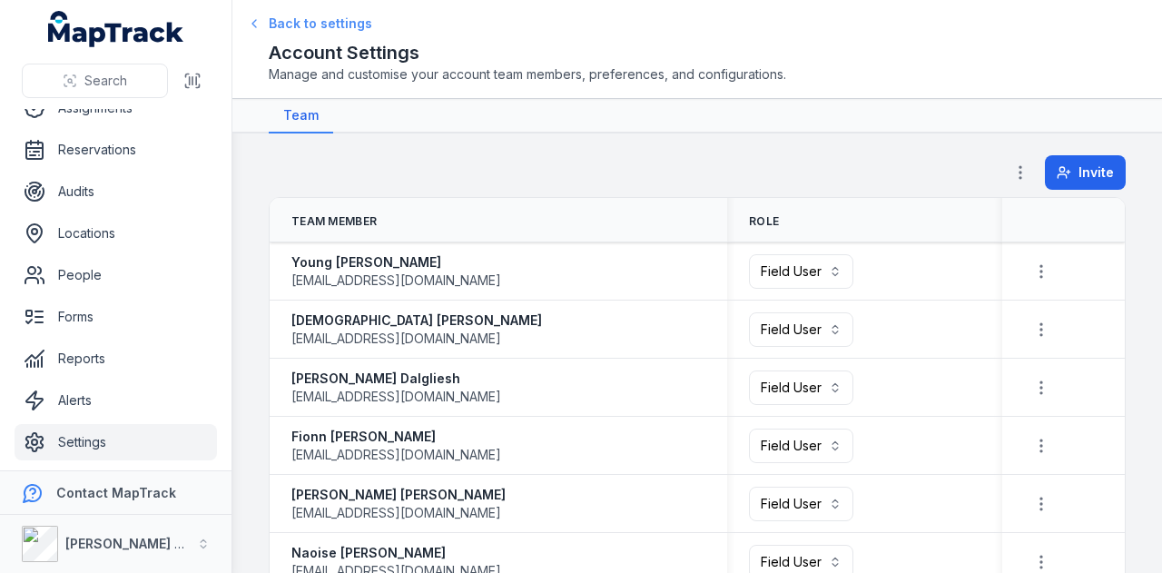
click at [324, 25] on span "Back to settings" at bounding box center [320, 24] width 103 height 18
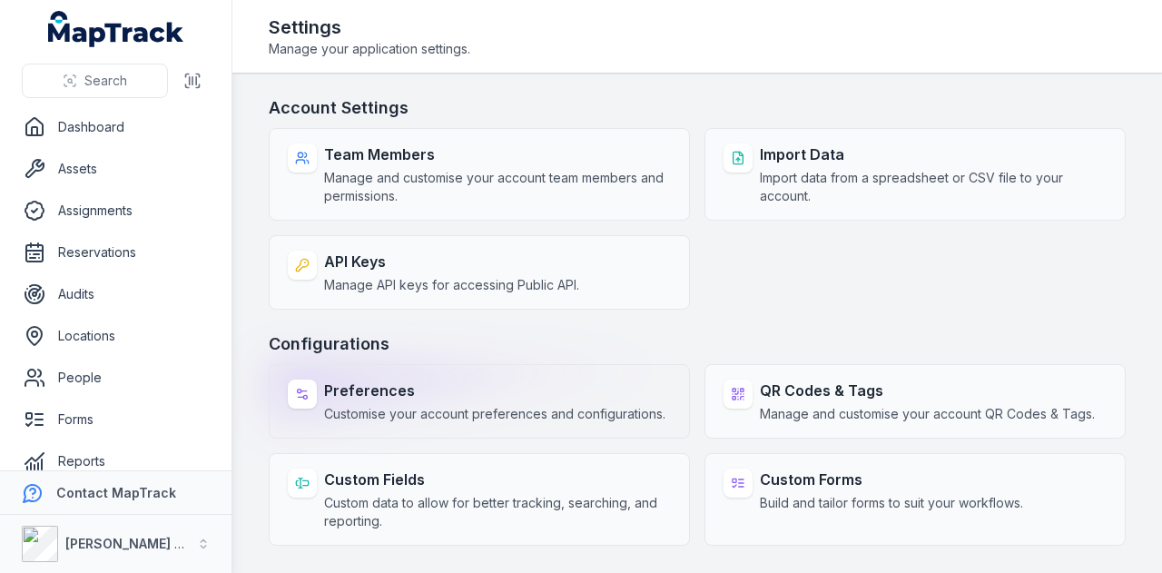
click at [479, 408] on span "Customise your account preferences and configurations." at bounding box center [494, 414] width 341 height 18
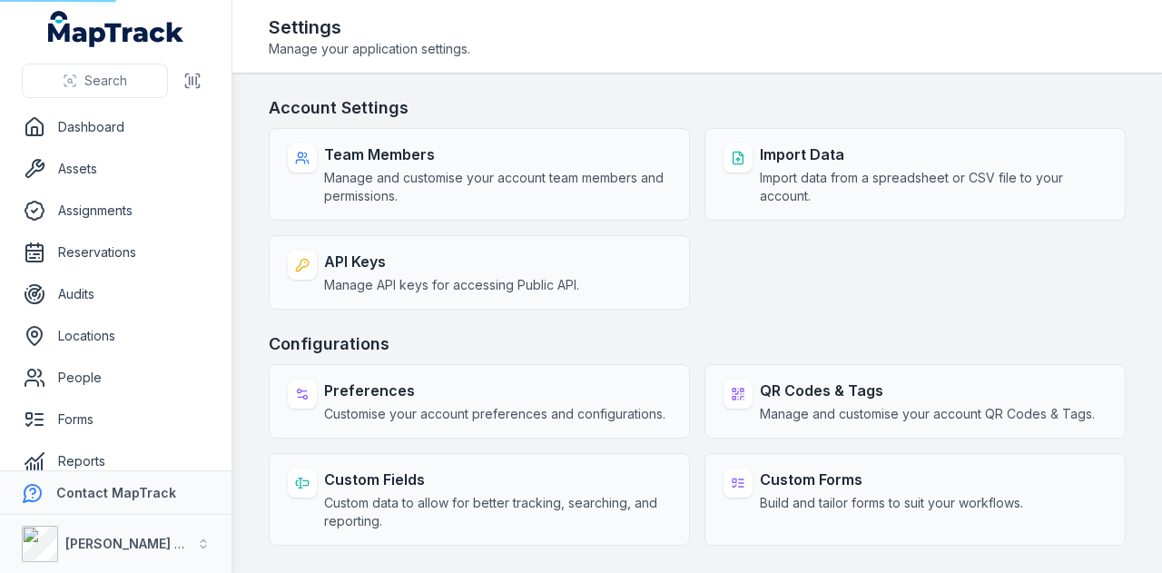
select select "***"
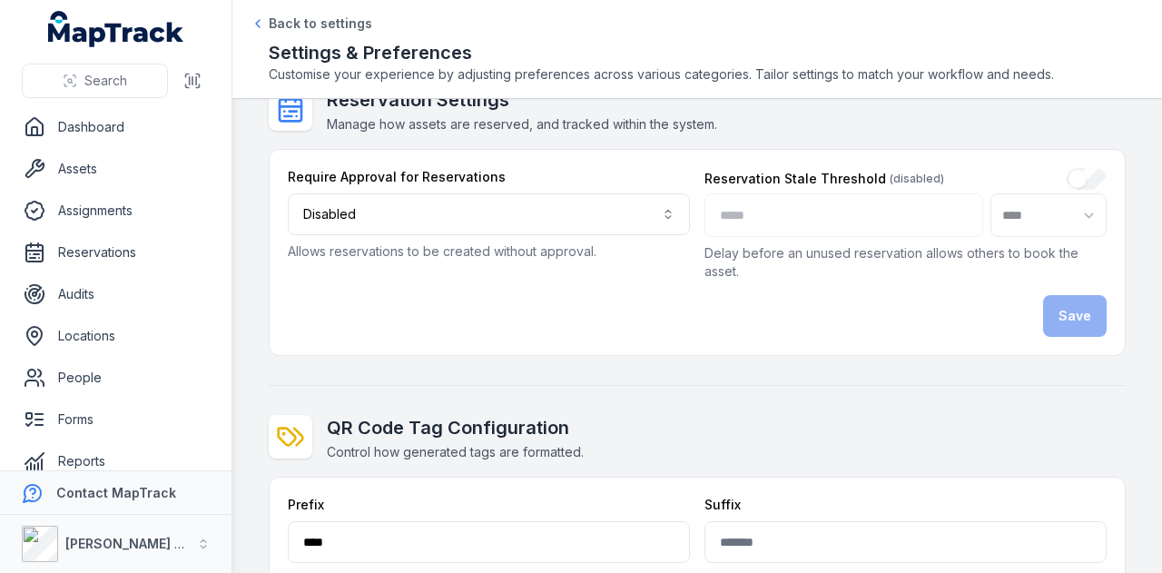
scroll to position [260, 0]
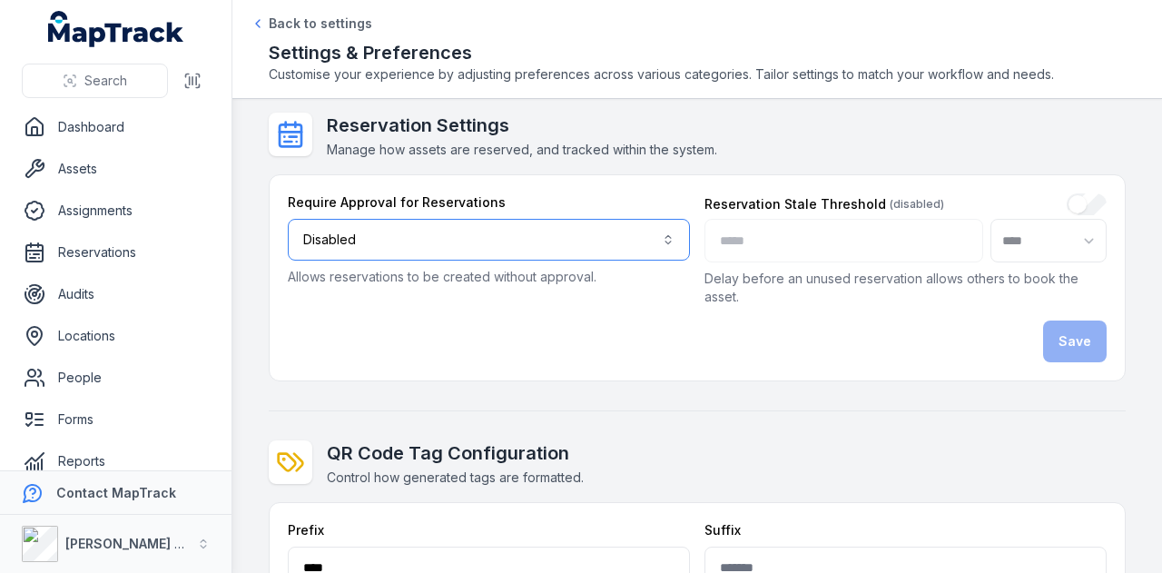
click at [663, 244] on button "Disabled ********" at bounding box center [489, 240] width 402 height 42
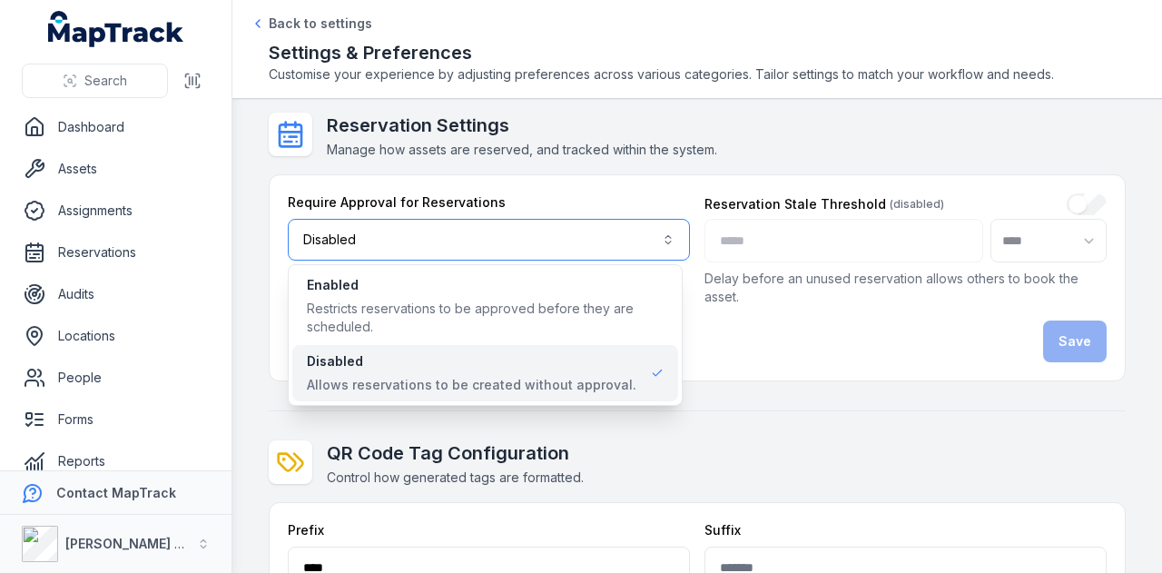
click at [663, 244] on button "Disabled ********" at bounding box center [489, 240] width 402 height 42
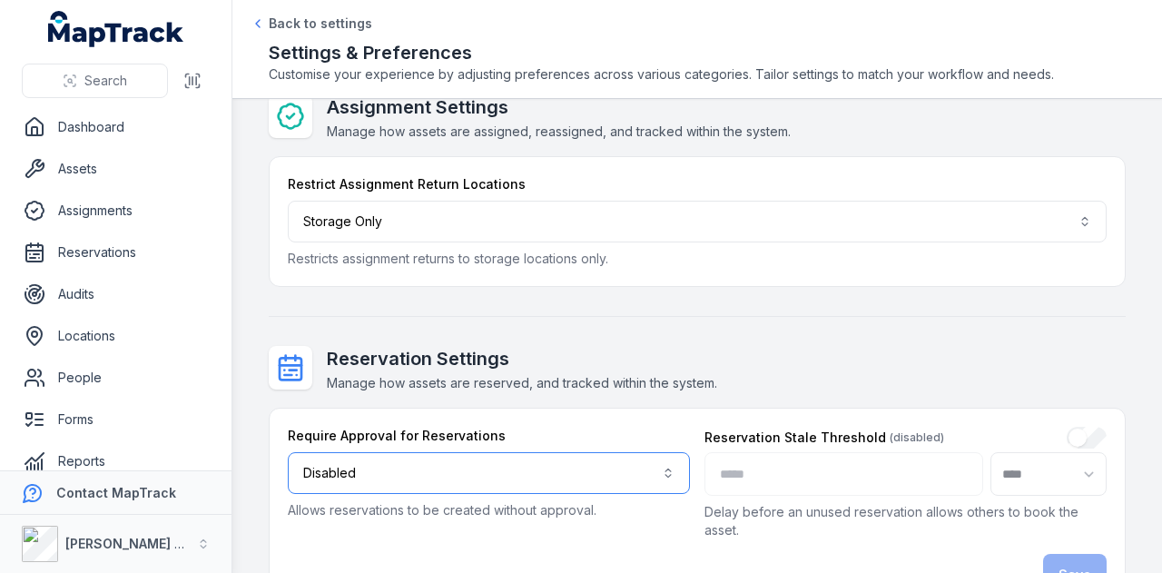
scroll to position [0, 0]
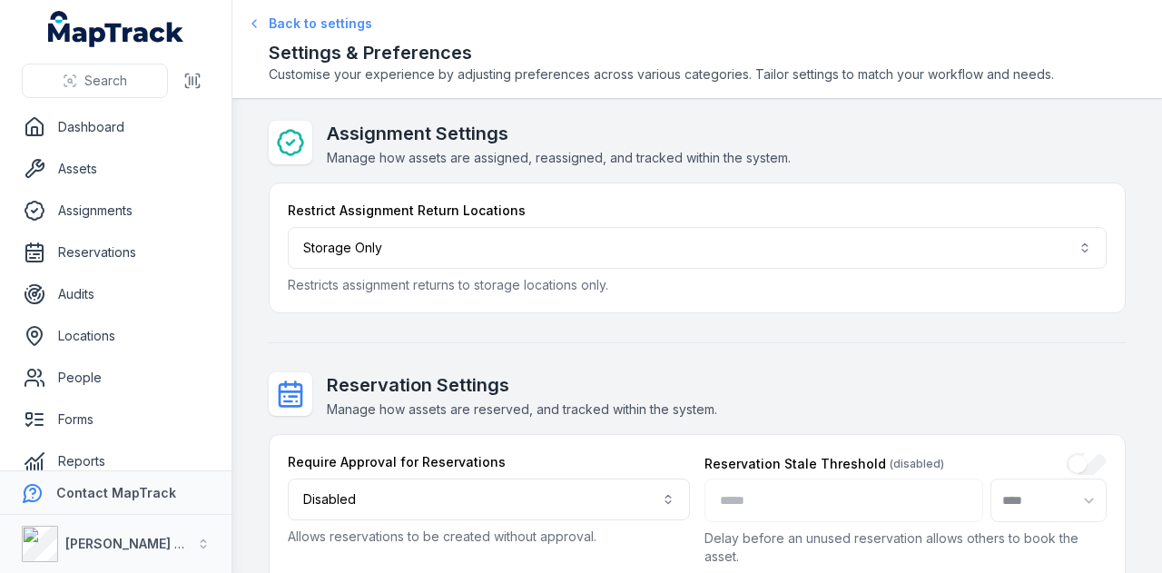
click at [305, 26] on span "Back to settings" at bounding box center [320, 24] width 103 height 18
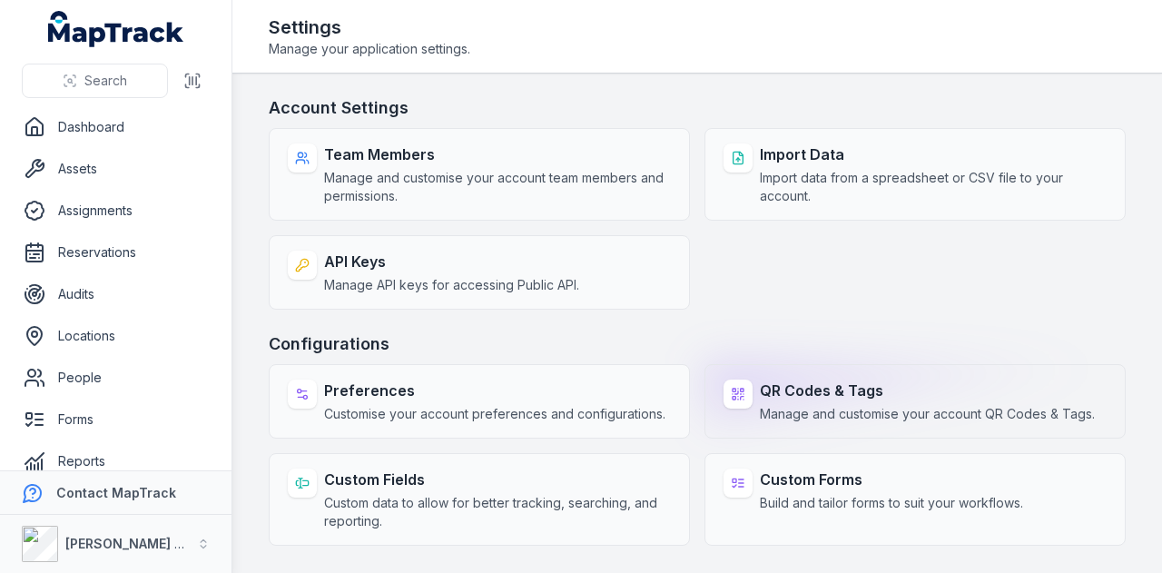
click at [866, 401] on div "QR Codes & Tags Manage and customise your account QR Codes & Tags." at bounding box center [927, 401] width 335 height 44
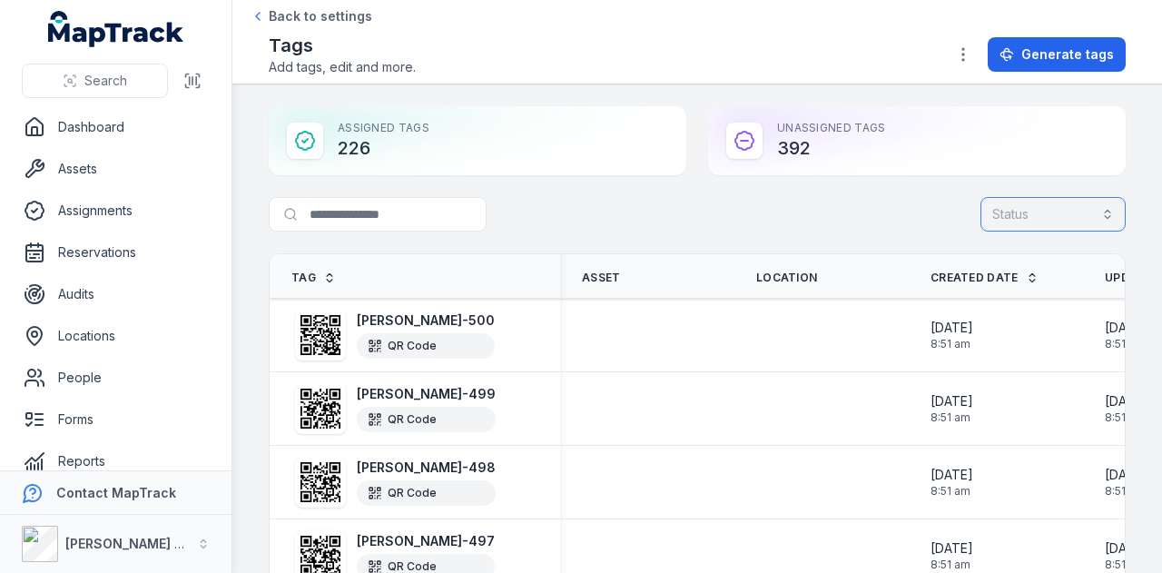
click at [1013, 211] on button "Status" at bounding box center [1052, 214] width 145 height 34
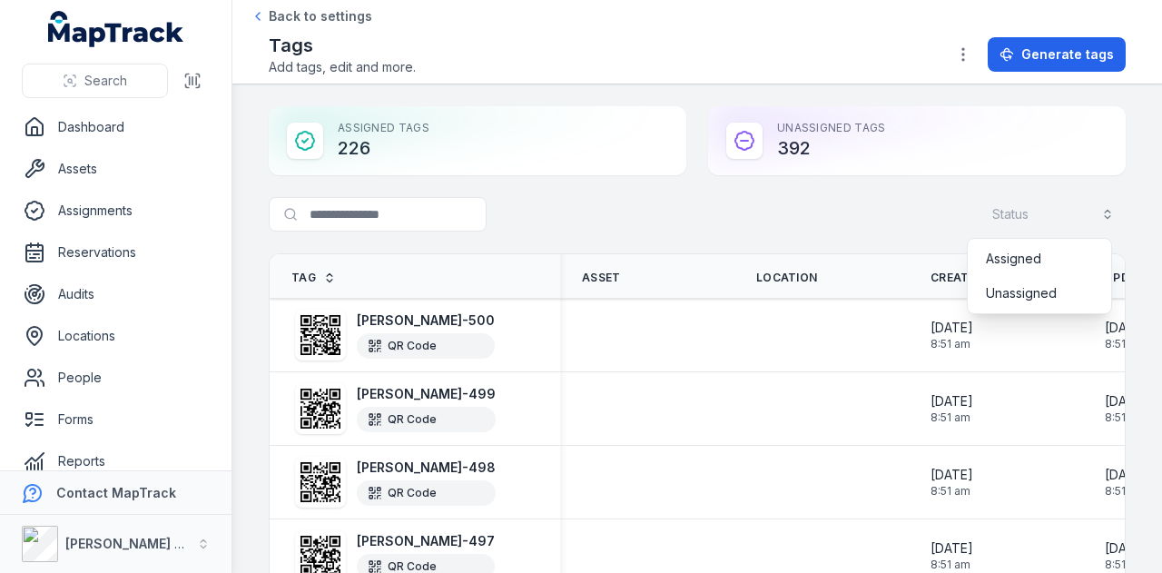
click at [750, 203] on div "Search for tags Status" at bounding box center [697, 218] width 857 height 42
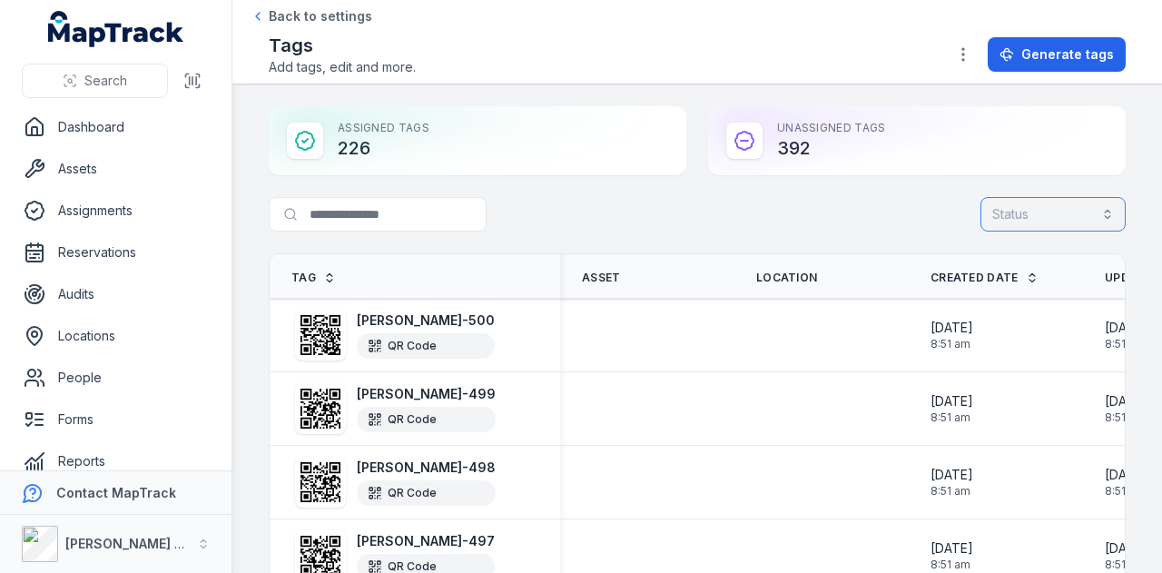
click at [1038, 201] on button "Status" at bounding box center [1052, 214] width 145 height 34
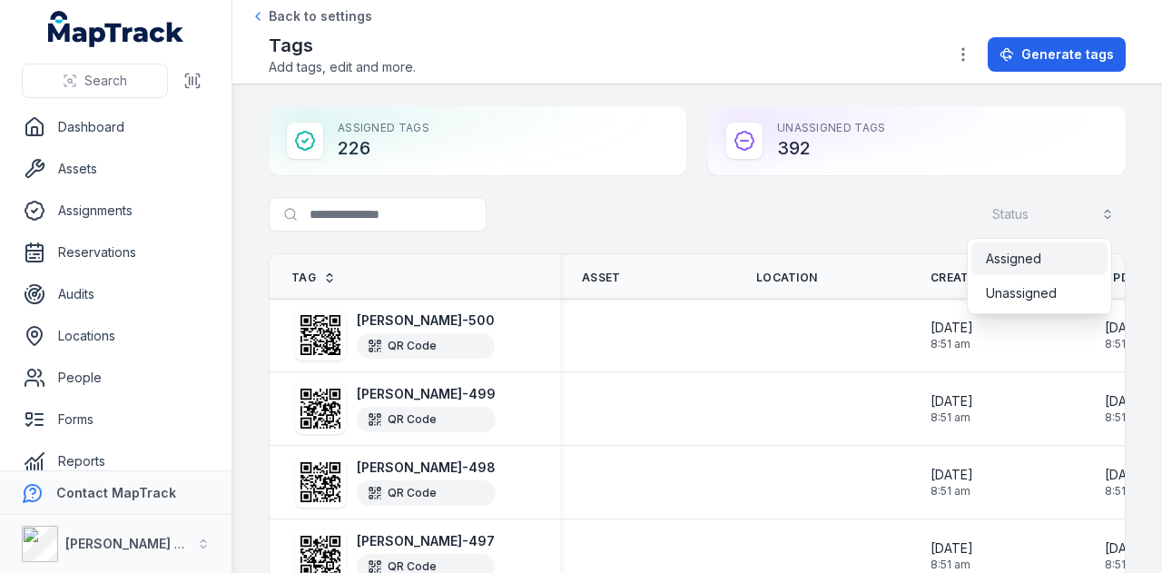
click at [1036, 256] on span "Assigned" at bounding box center [1013, 259] width 55 height 18
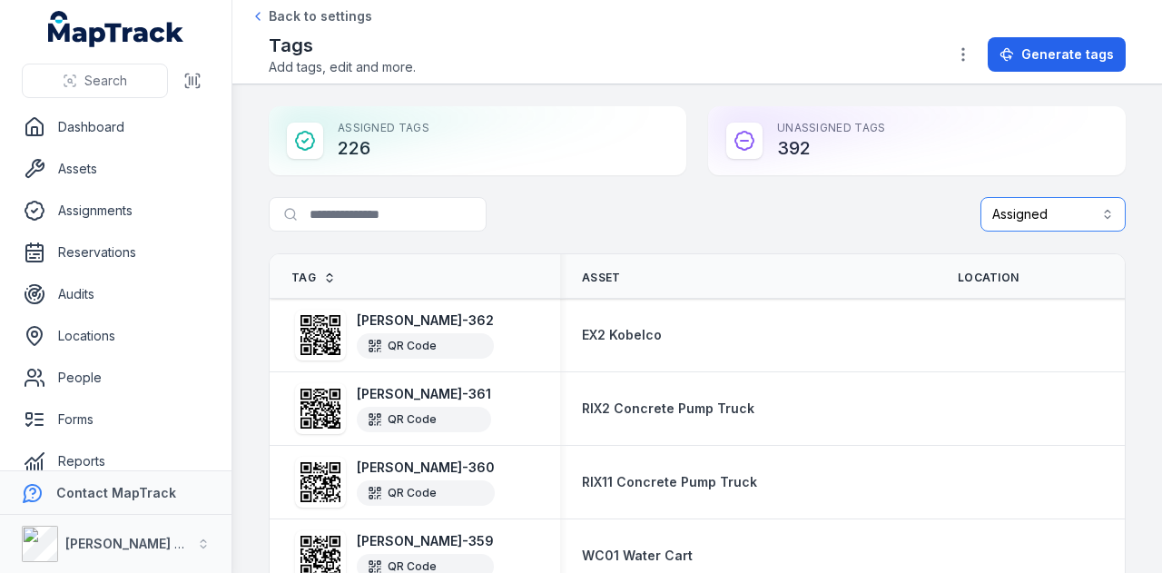
click at [1011, 208] on button "Assigned ********" at bounding box center [1052, 214] width 145 height 34
click at [1024, 257] on span "Assigned" at bounding box center [1015, 259] width 59 height 18
click at [829, 224] on div "Search for tags Assigned ********" at bounding box center [697, 218] width 857 height 42
click at [316, 267] on th "Tag" at bounding box center [415, 276] width 290 height 44
click at [310, 273] on span "Tag" at bounding box center [303, 277] width 25 height 15
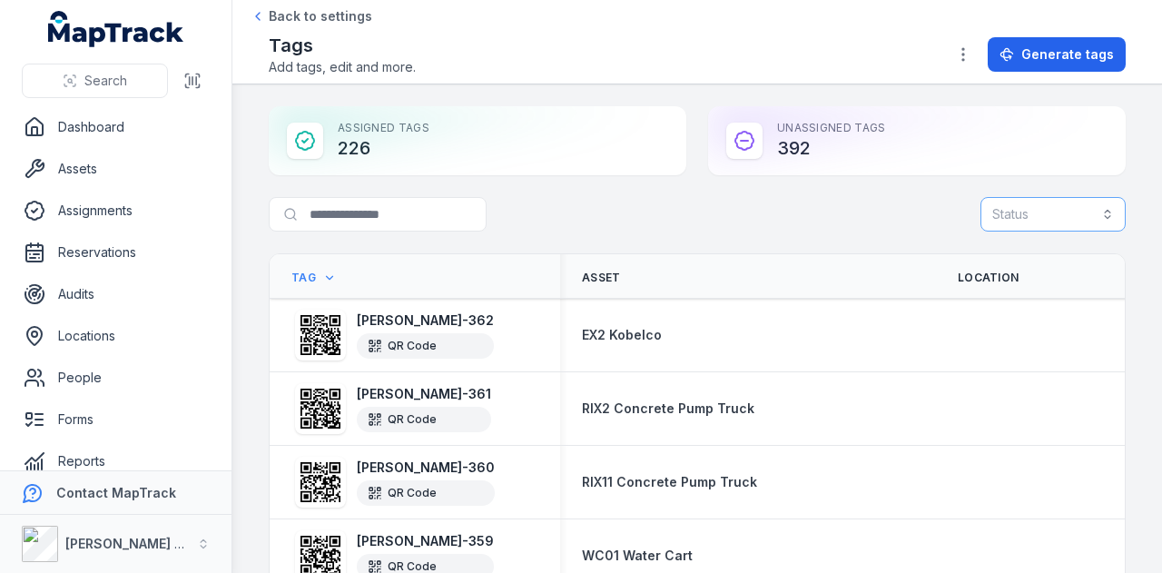
click at [302, 278] on span "Tag" at bounding box center [303, 277] width 25 height 15
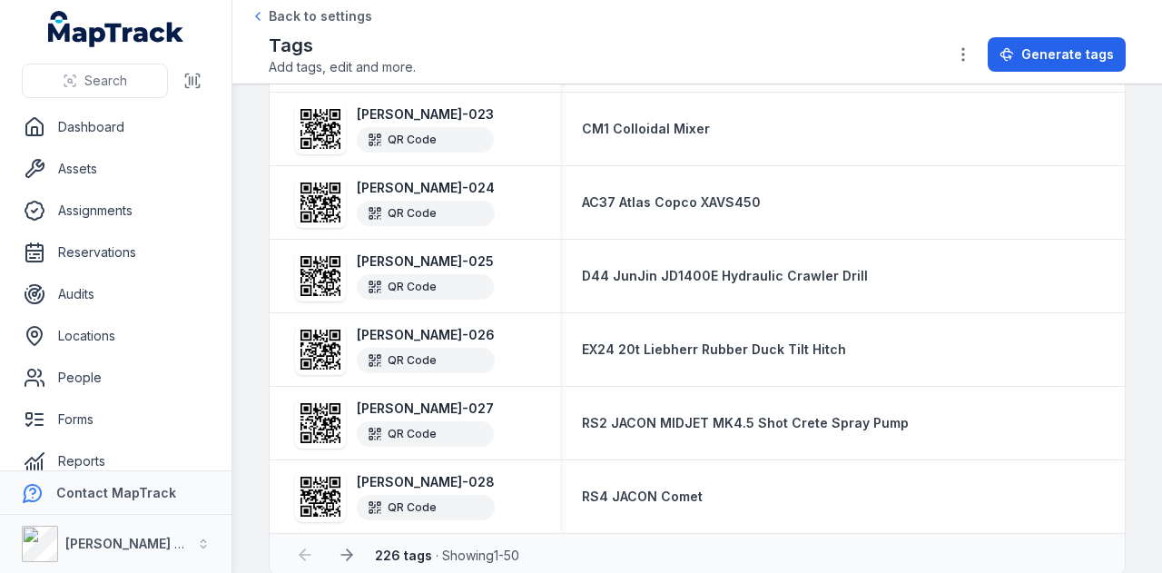
scroll to position [3455, 0]
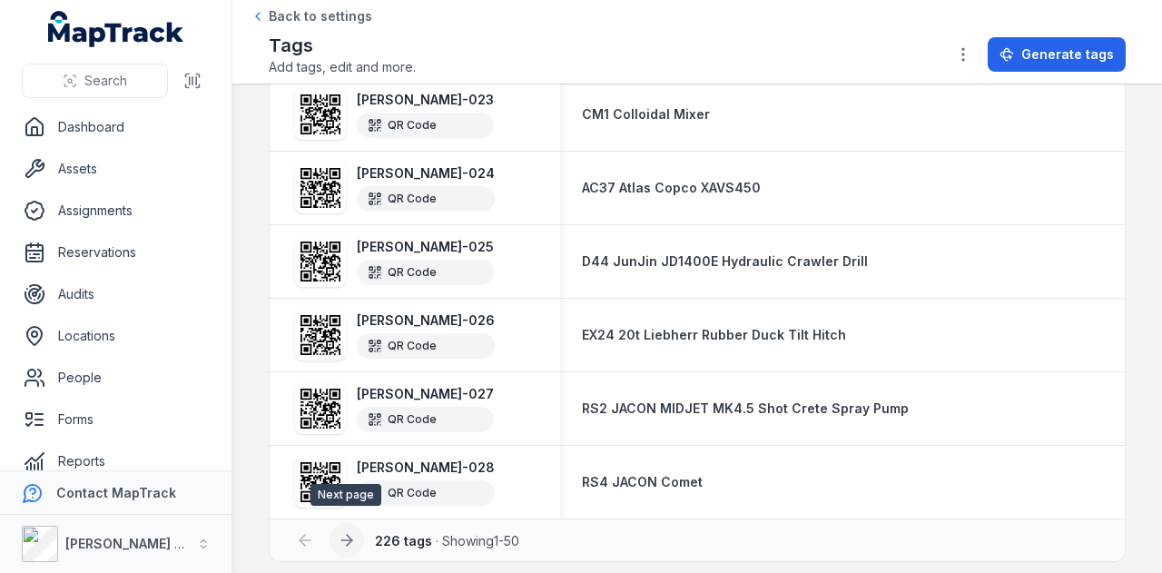
click at [350, 523] on button at bounding box center [346, 540] width 34 height 34
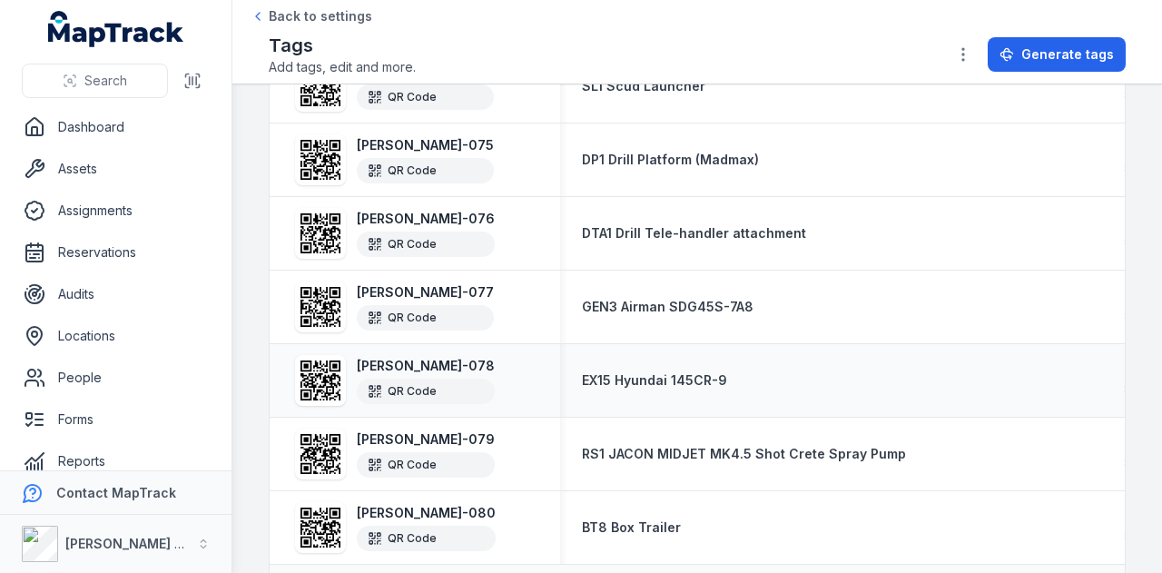
scroll to position [3455, 0]
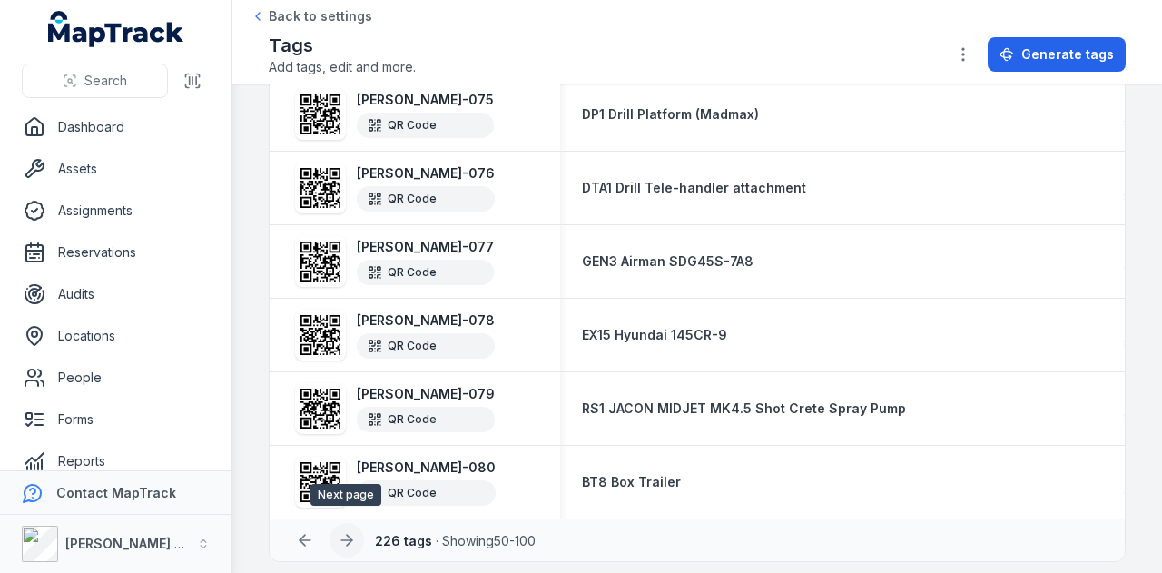
click at [339, 523] on button at bounding box center [346, 540] width 34 height 34
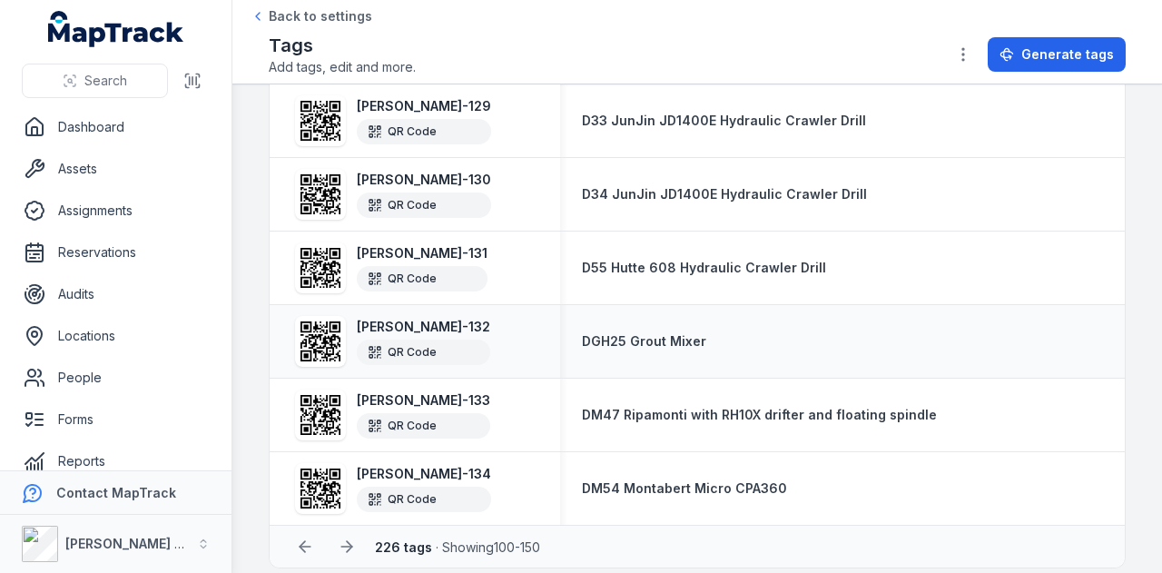
scroll to position [3455, 0]
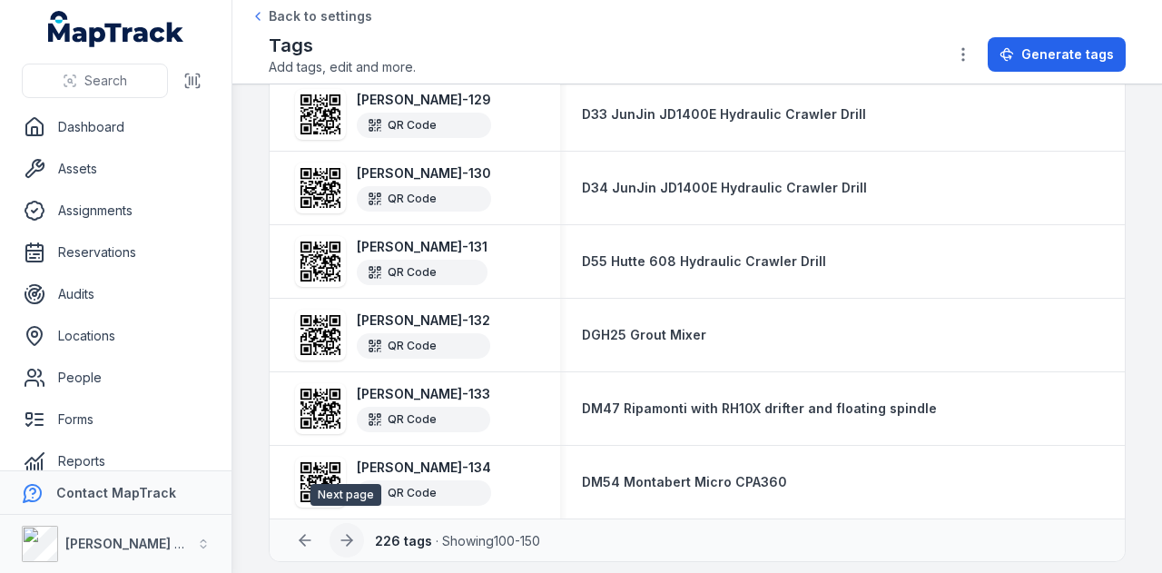
click at [350, 531] on icon at bounding box center [347, 540] width 18 height 18
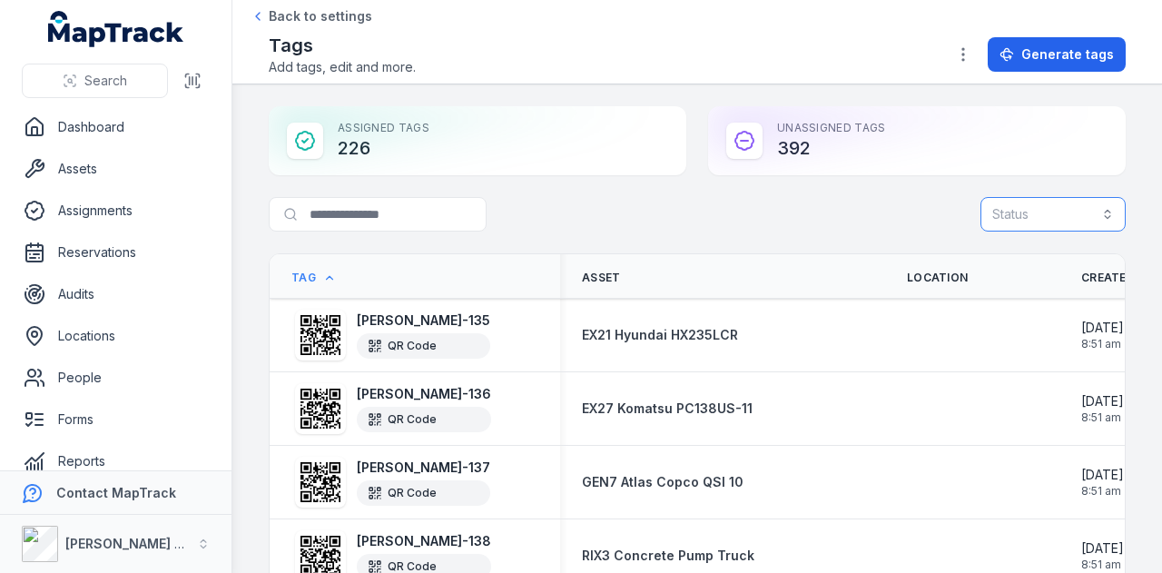
click at [1072, 220] on button "Status" at bounding box center [1052, 214] width 145 height 34
click at [900, 210] on div "Search for tags Status" at bounding box center [697, 218] width 857 height 42
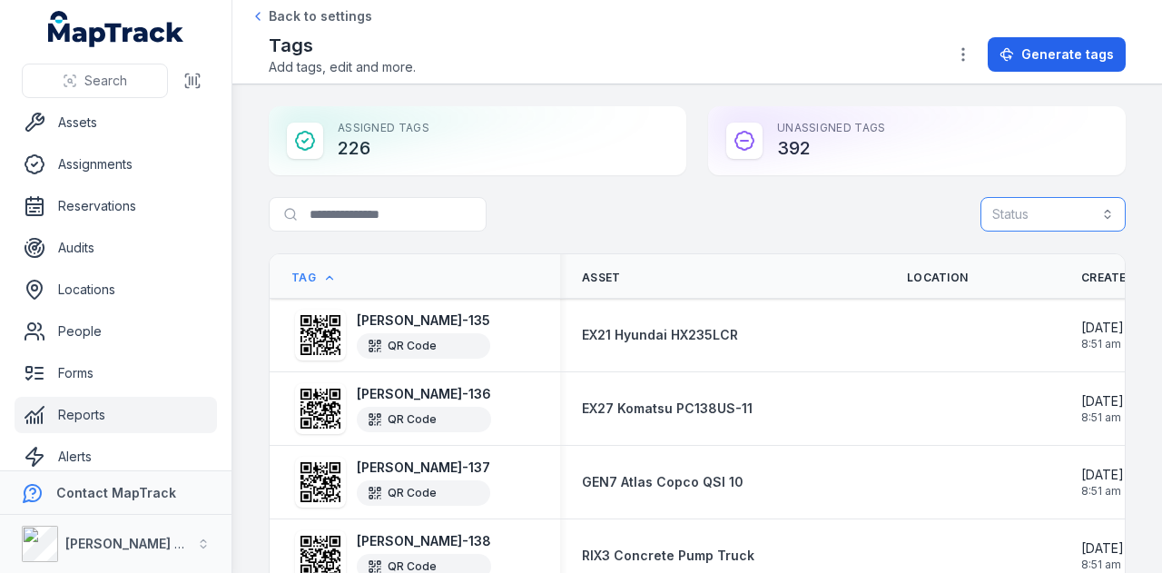
scroll to position [103, 0]
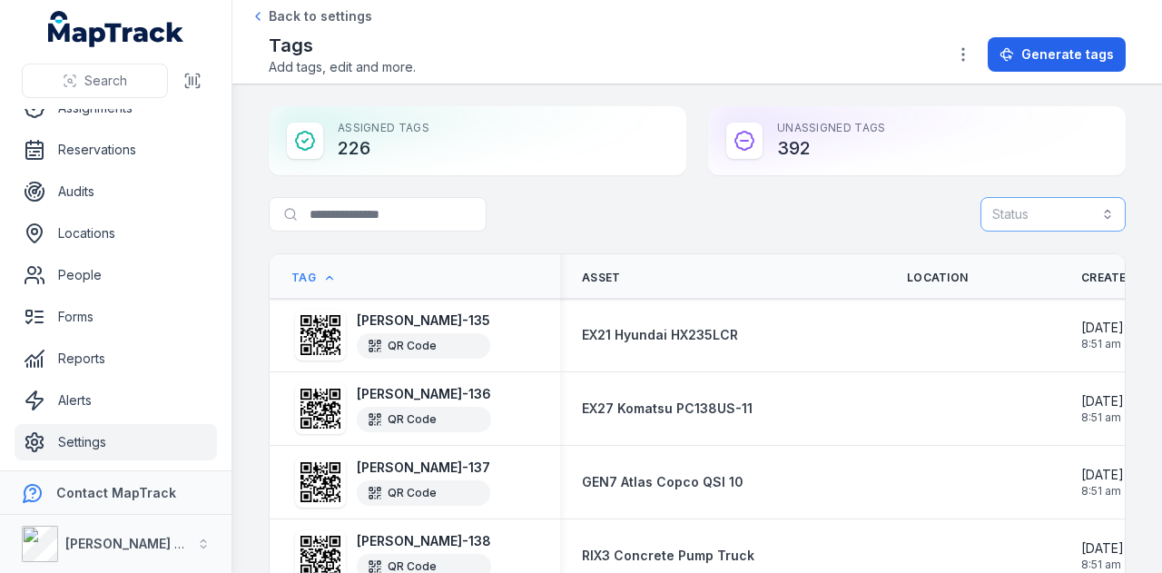
click at [131, 437] on link "Settings" at bounding box center [116, 442] width 202 height 36
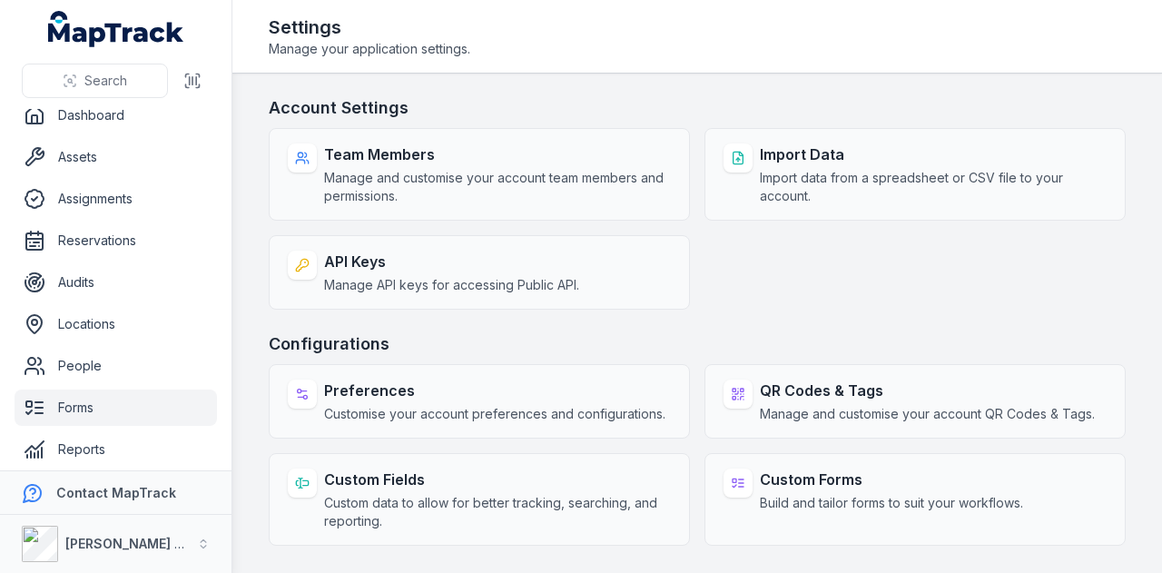
scroll to position [103, 0]
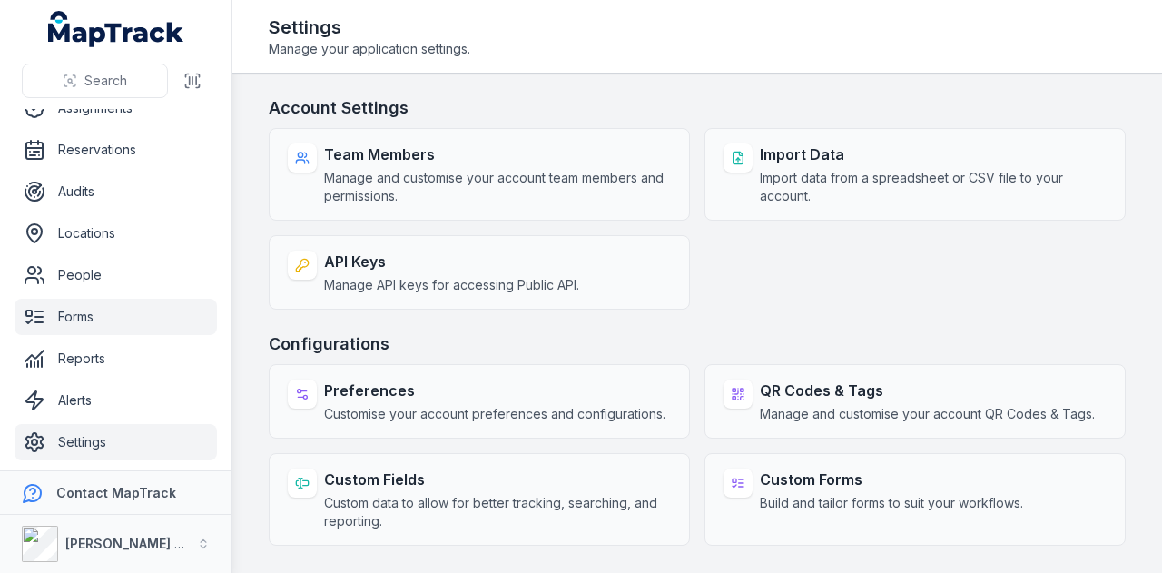
click at [110, 315] on link "Forms" at bounding box center [116, 317] width 202 height 36
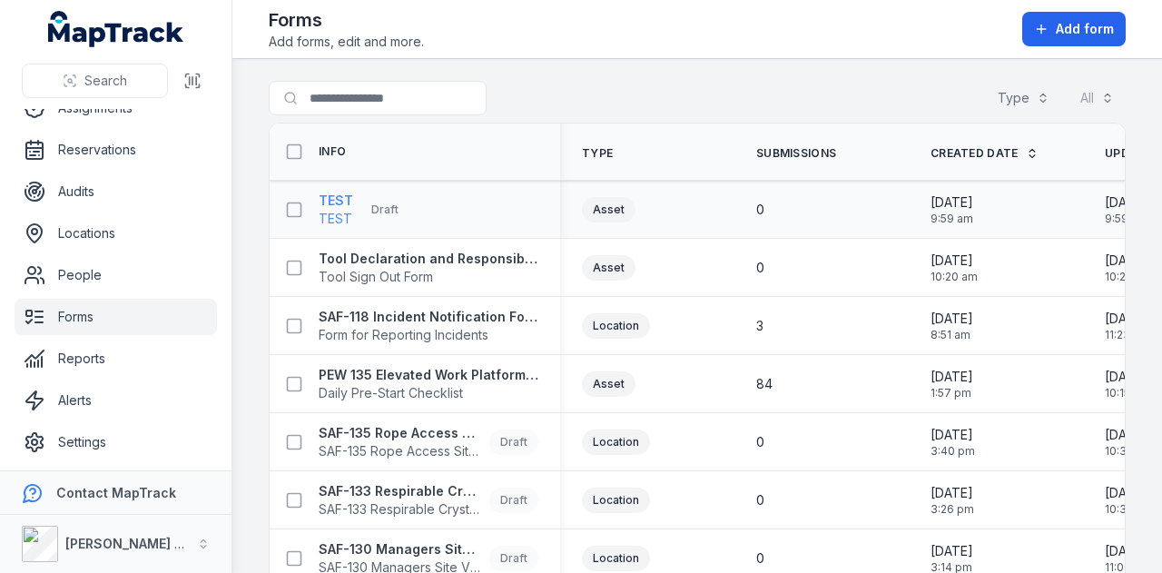
click at [333, 210] on span "TEST" at bounding box center [336, 219] width 34 height 18
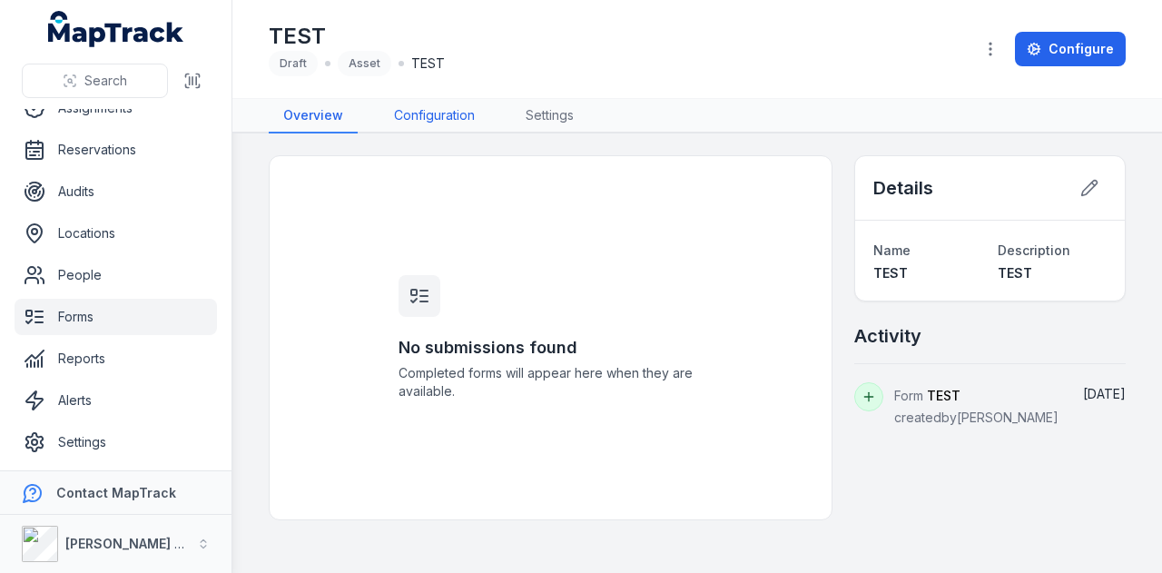
click at [460, 113] on link "Configuration" at bounding box center [434, 116] width 110 height 34
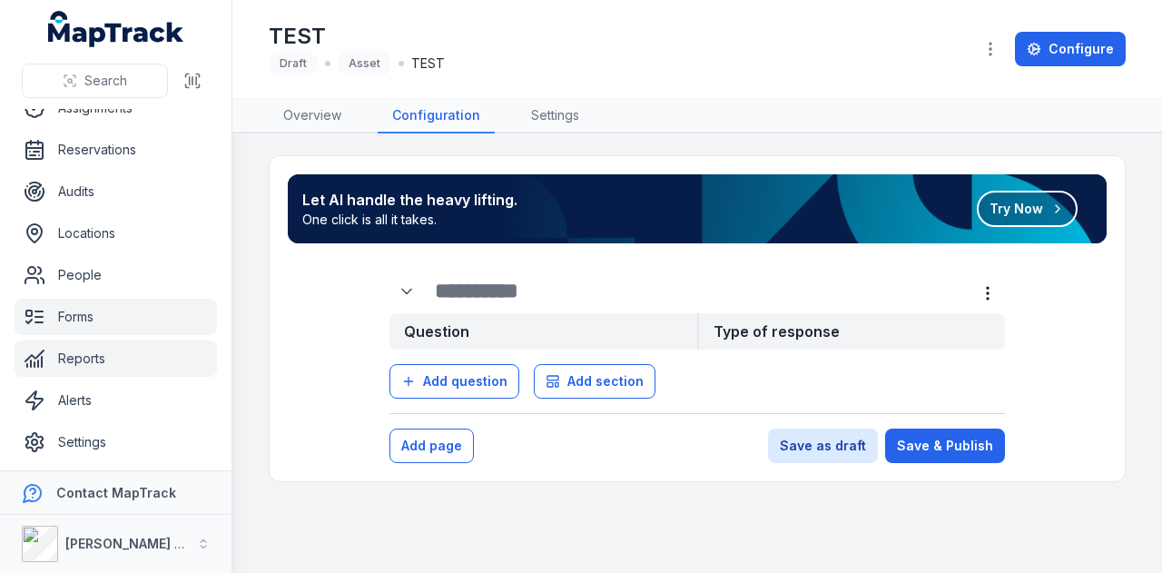
click at [155, 365] on link "Reports" at bounding box center [116, 358] width 202 height 36
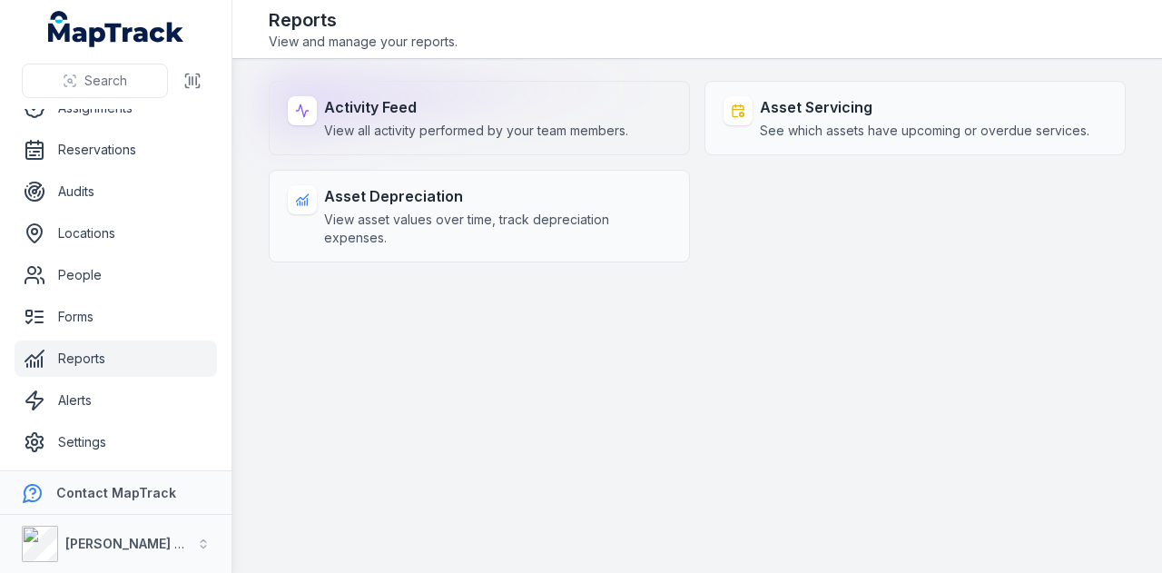
click at [424, 114] on strong "Activity Feed" at bounding box center [476, 107] width 304 height 22
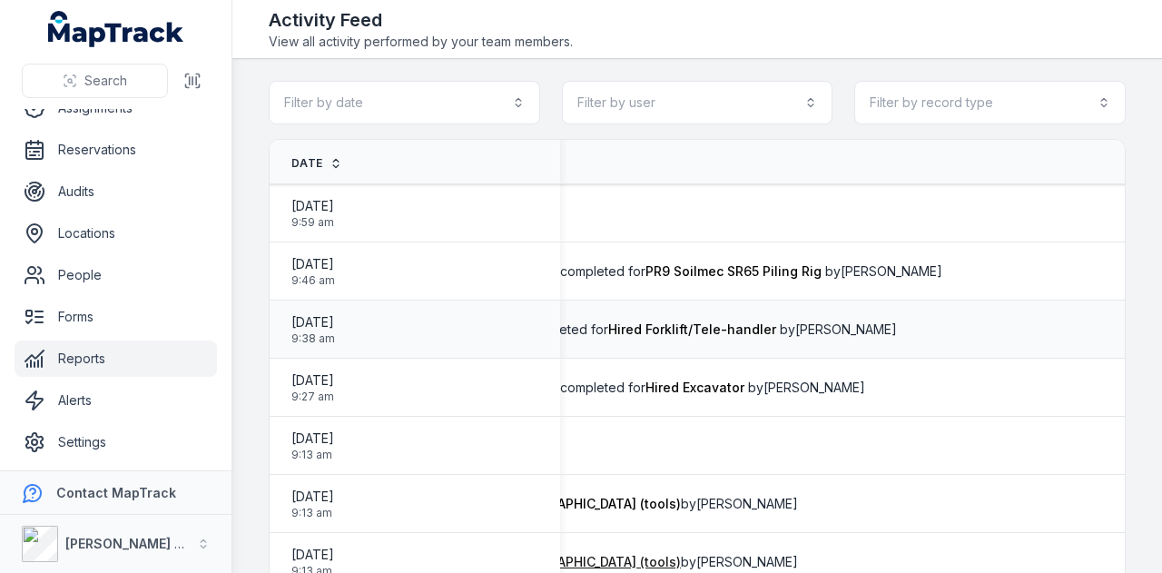
scroll to position [0, 671]
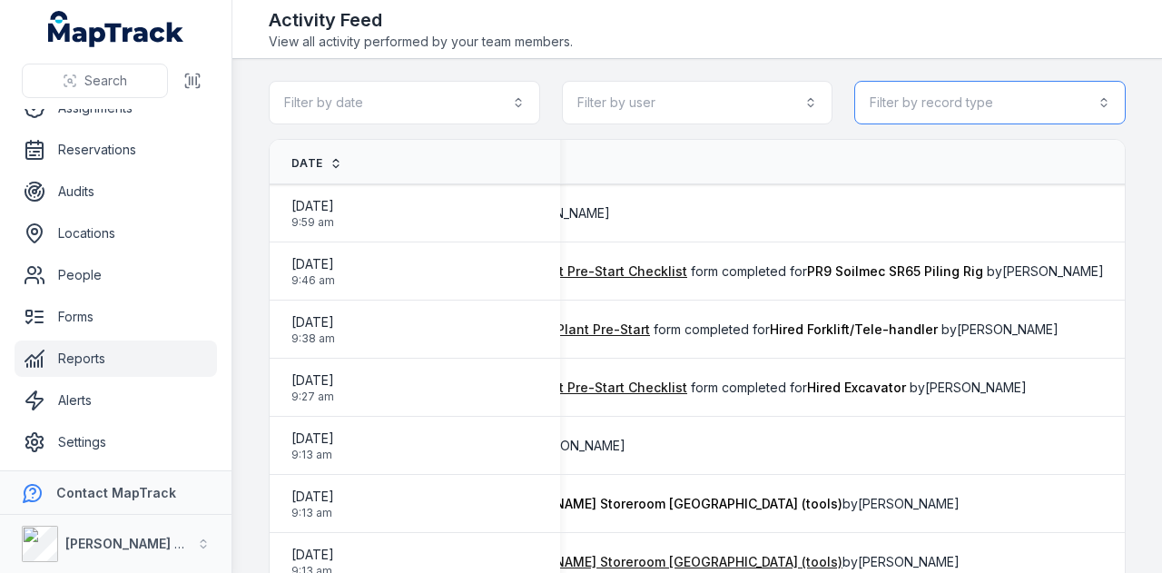
click at [1044, 95] on button "Filter by record type" at bounding box center [989, 103] width 271 height 44
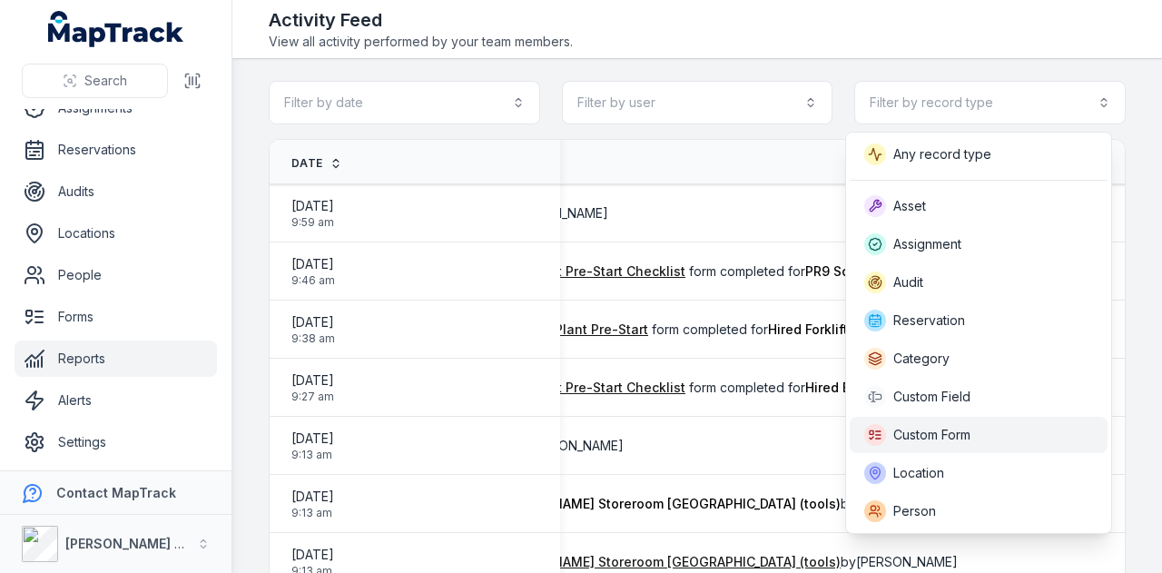
click at [978, 420] on div "Custom Form" at bounding box center [979, 435] width 258 height 36
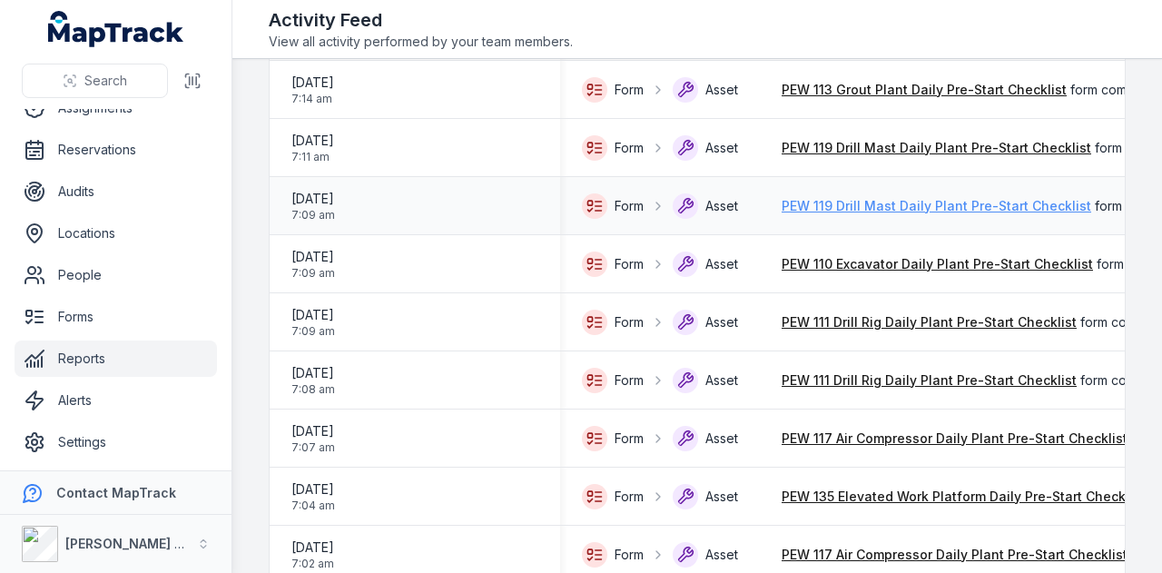
click at [1020, 204] on link "PEW 119 Drill Mast Daily Plant Pre-Start Checklist" at bounding box center [935, 206] width 309 height 18
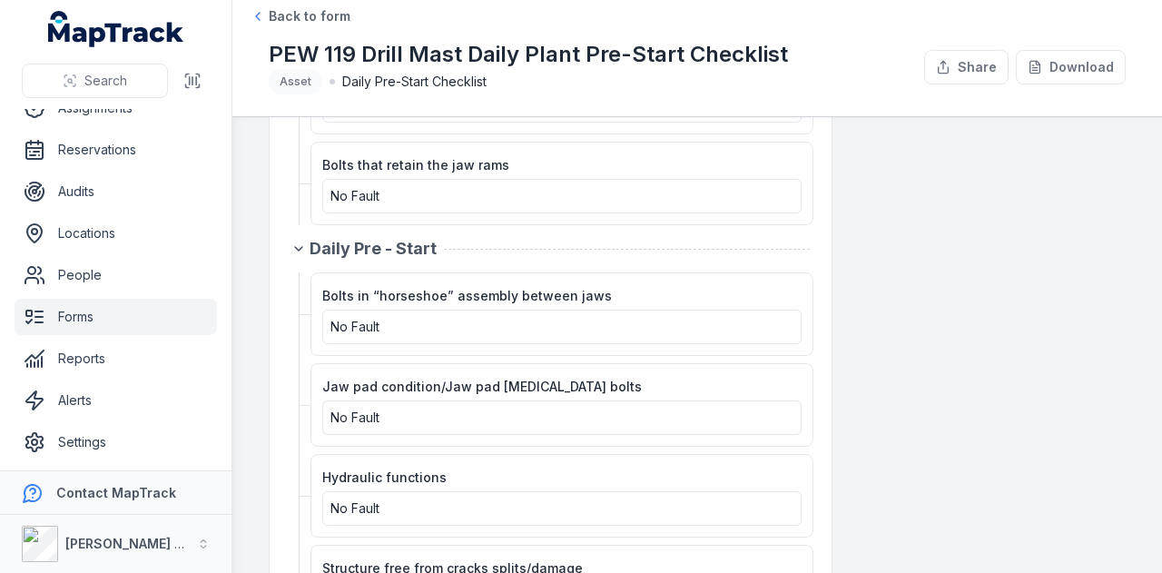
scroll to position [1021, 0]
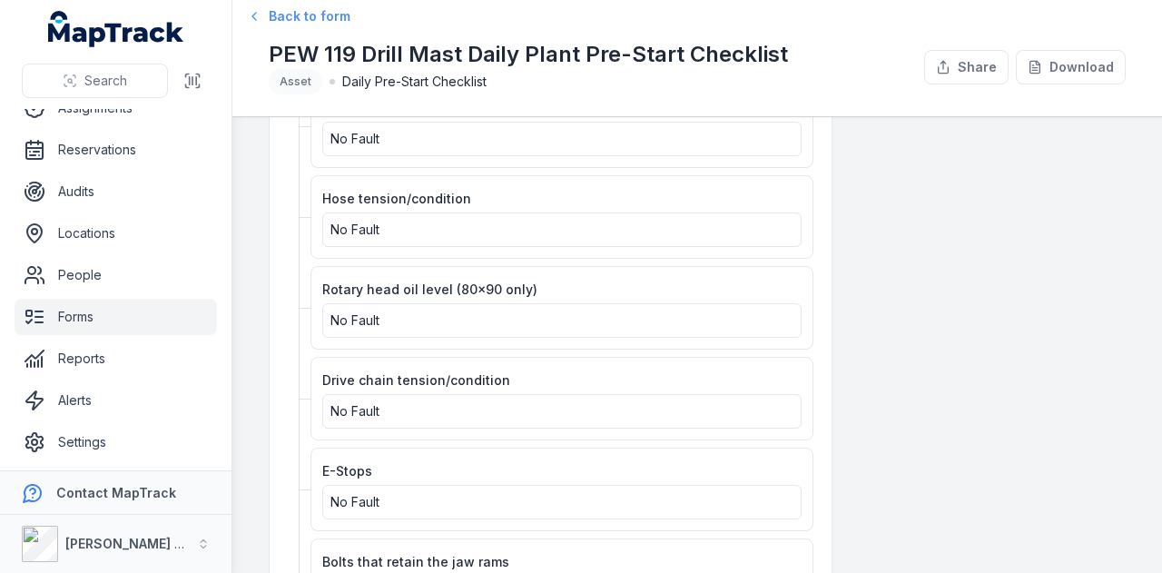
click at [289, 12] on span "Back to form" at bounding box center [310, 16] width 82 height 18
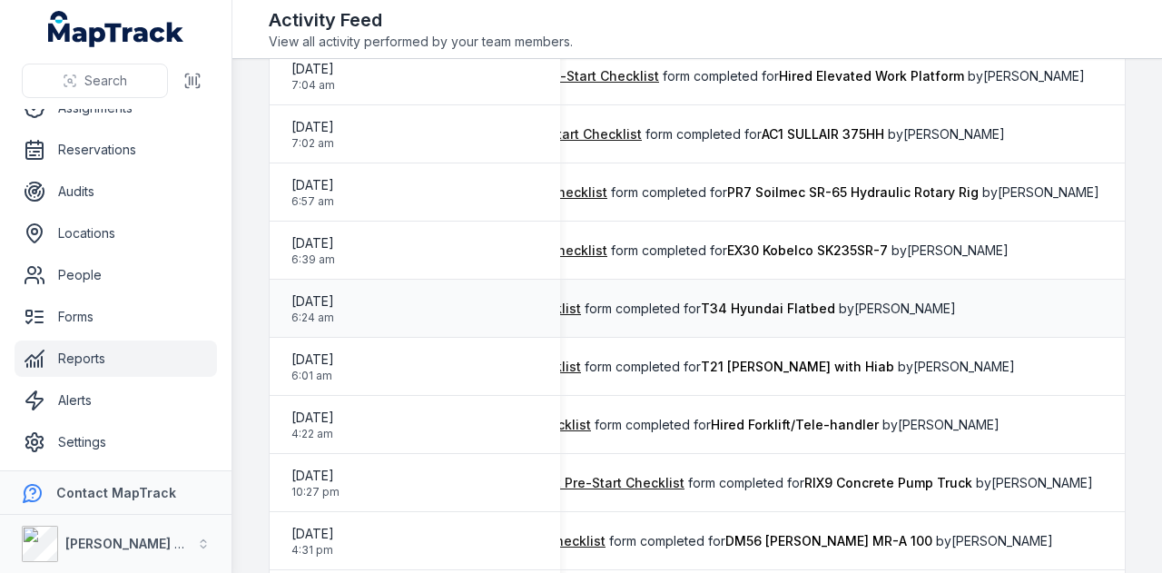
scroll to position [1757, 0]
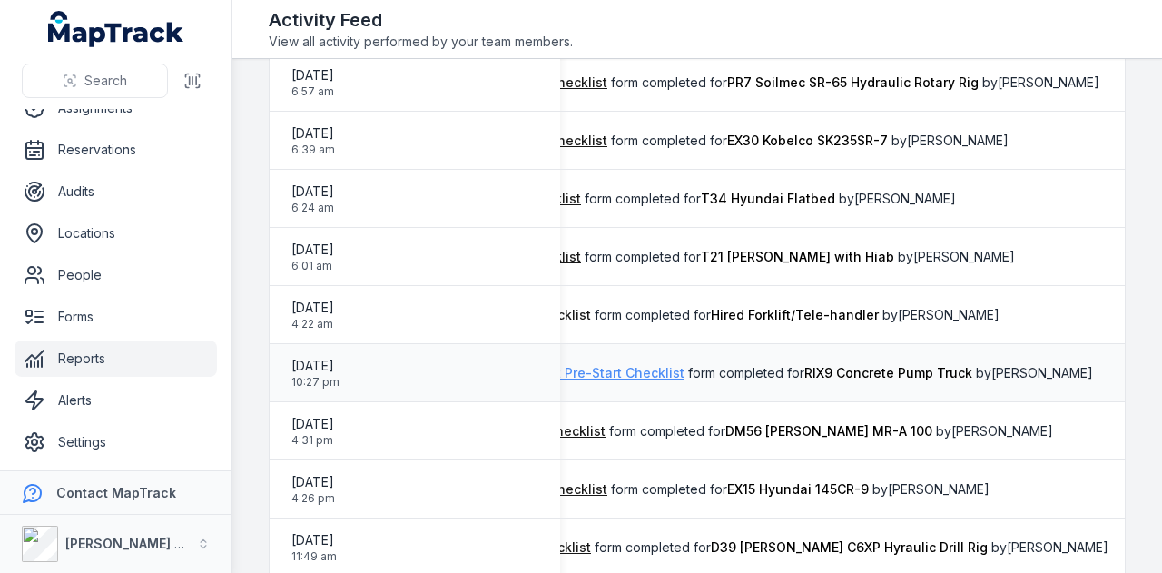
click at [633, 373] on link "PEW 108 Concrete Pump Truck Daily Plant Pre-Start Checklist" at bounding box center [490, 373] width 388 height 18
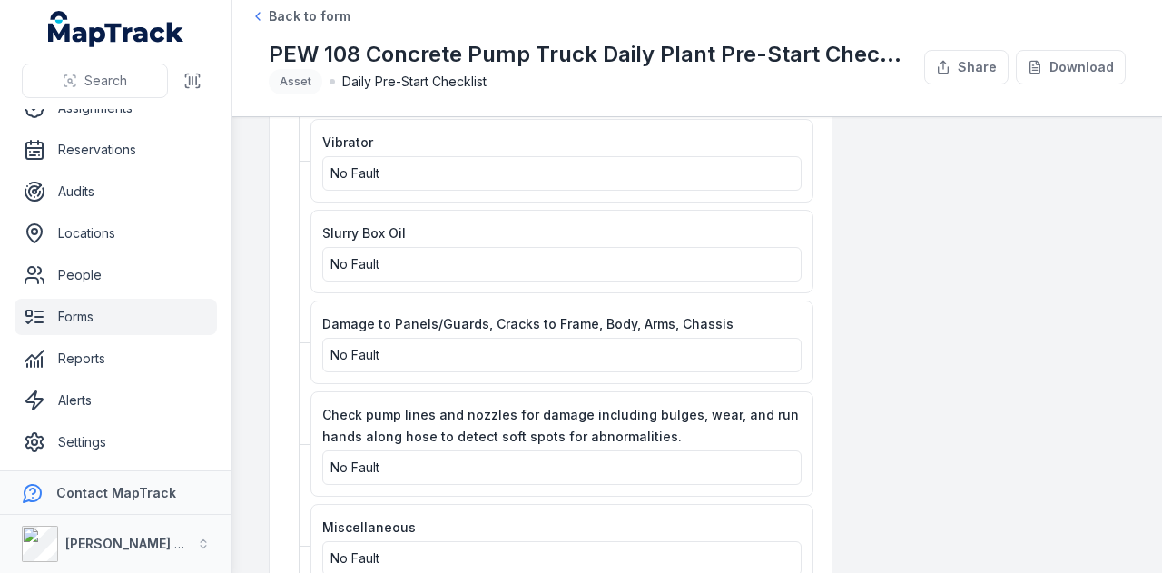
scroll to position [3483, 0]
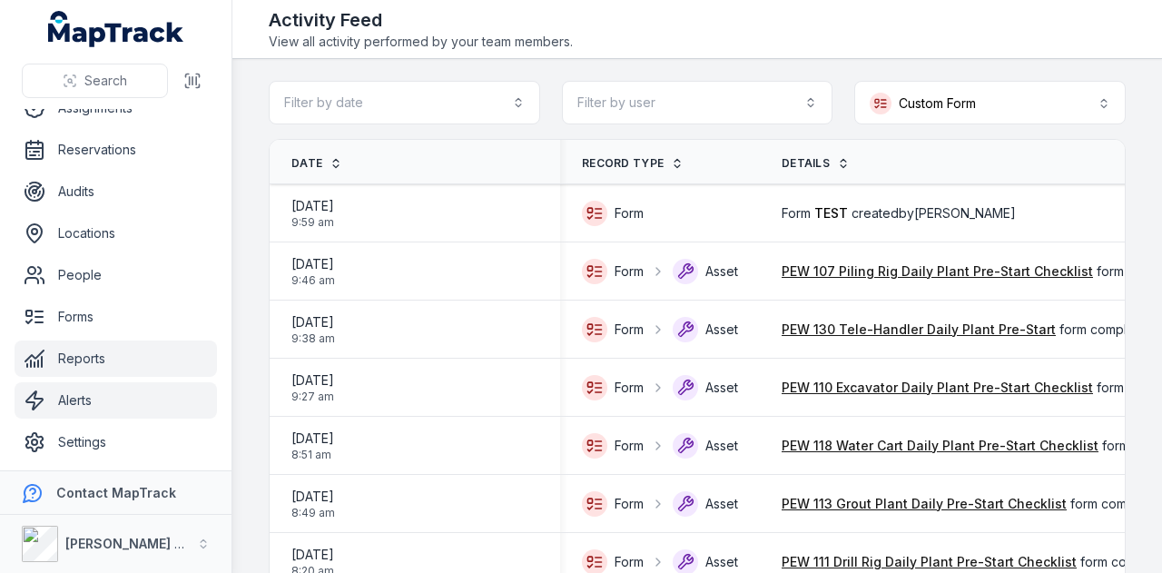
click at [113, 395] on link "Alerts" at bounding box center [116, 400] width 202 height 36
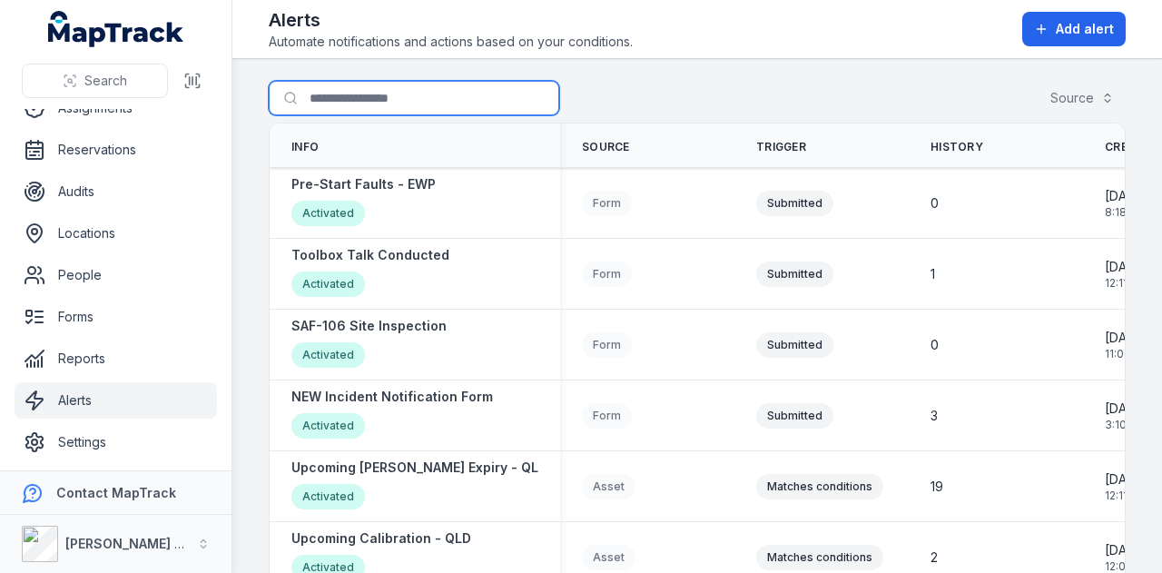
click at [411, 111] on input "Search for alerts" at bounding box center [414, 98] width 290 height 34
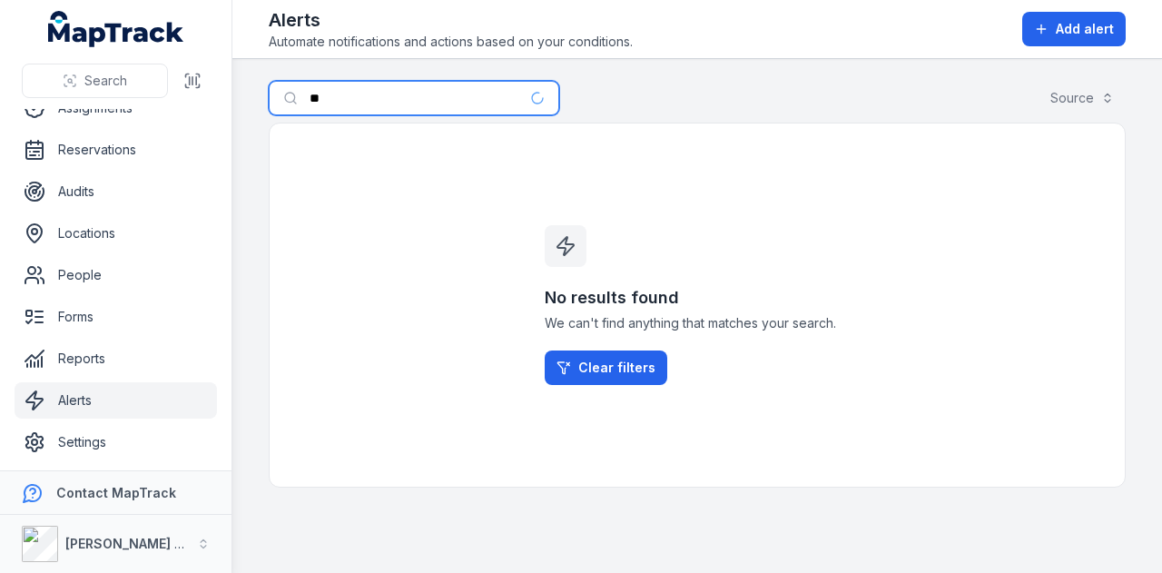
type input "*"
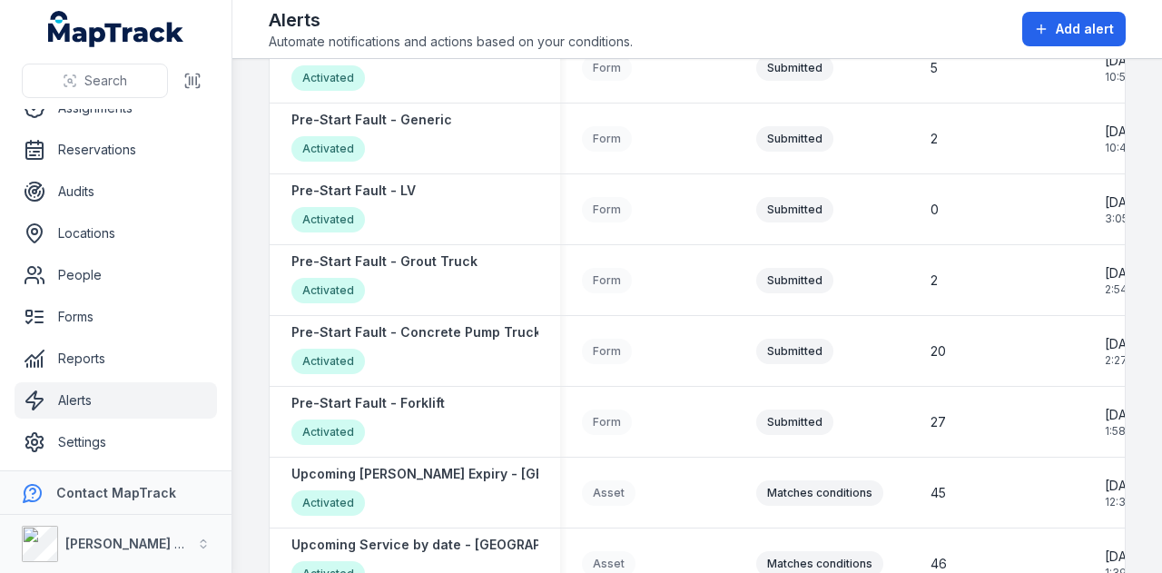
scroll to position [1906, 0]
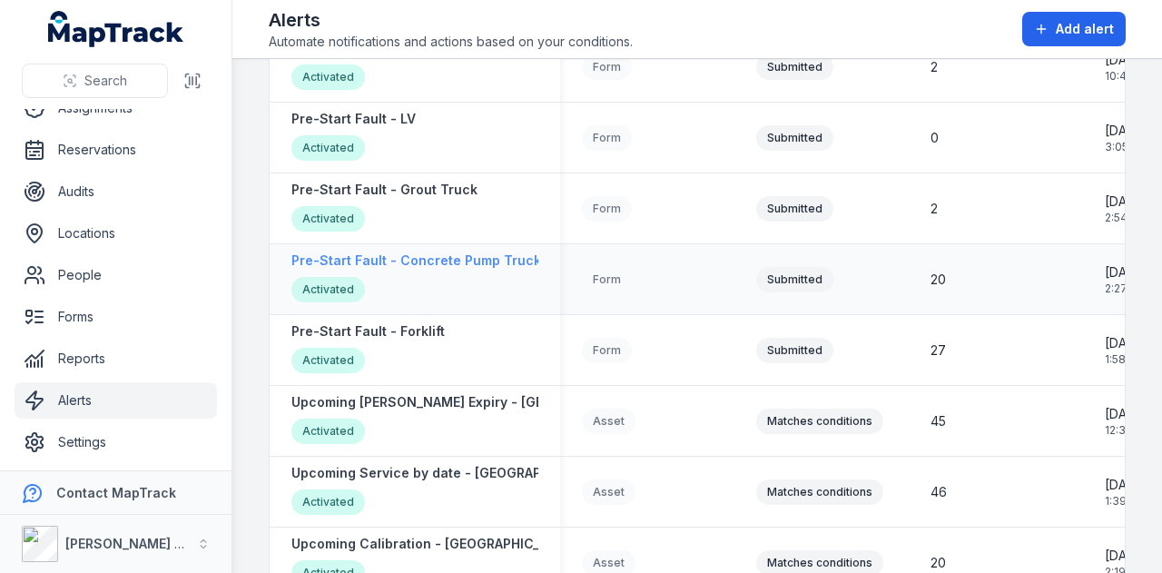
click at [501, 268] on strong "Pre-Start Fault - Concrete Pump Truck" at bounding box center [416, 260] width 250 height 18
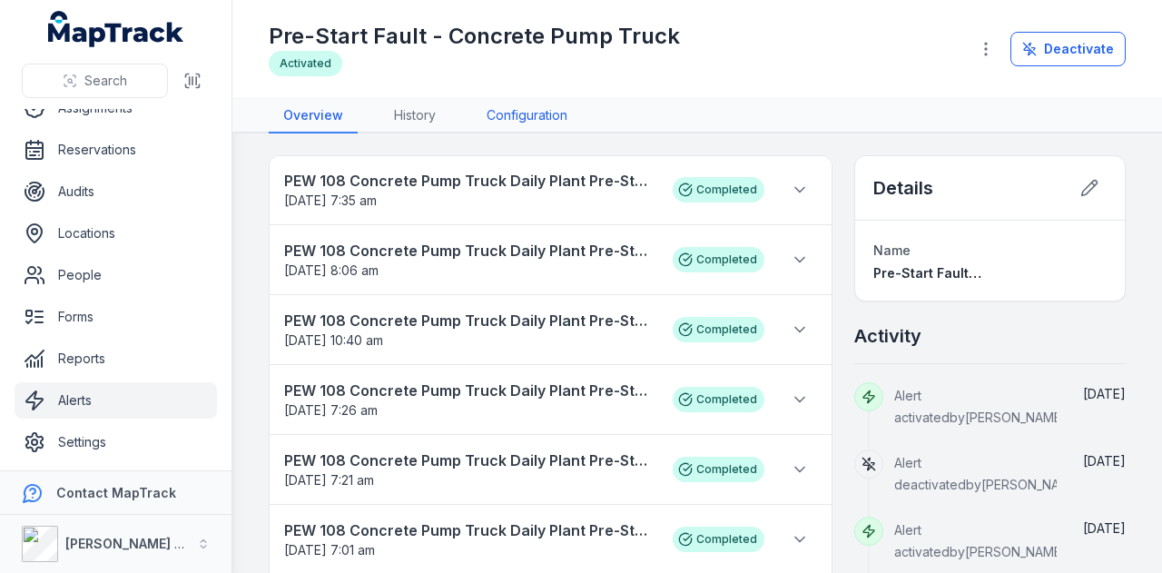
click at [511, 111] on link "Configuration" at bounding box center [527, 116] width 110 height 34
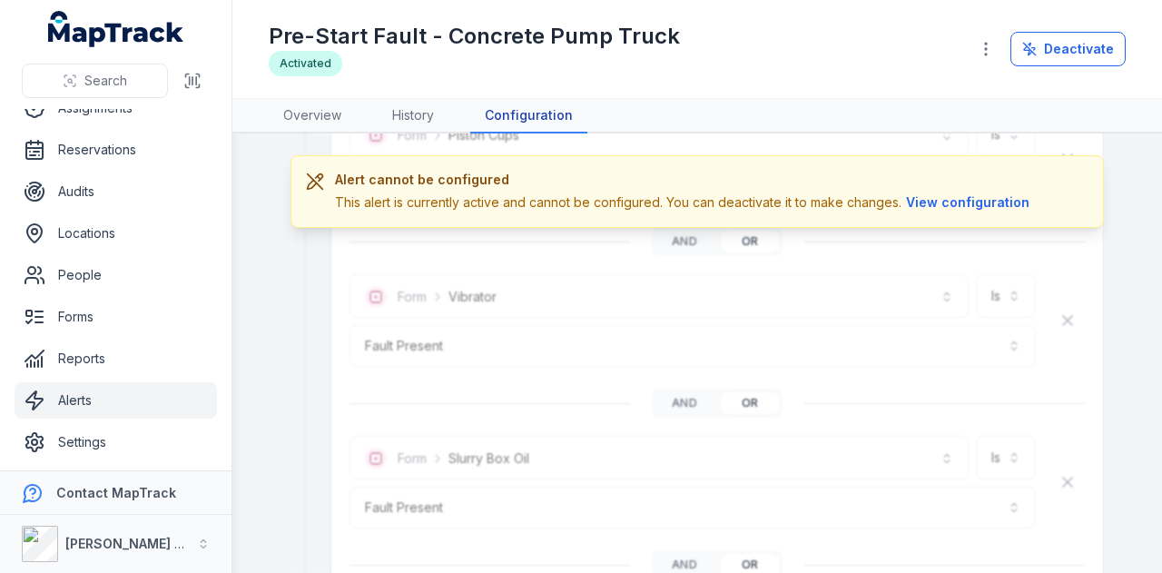
scroll to position [4901, 0]
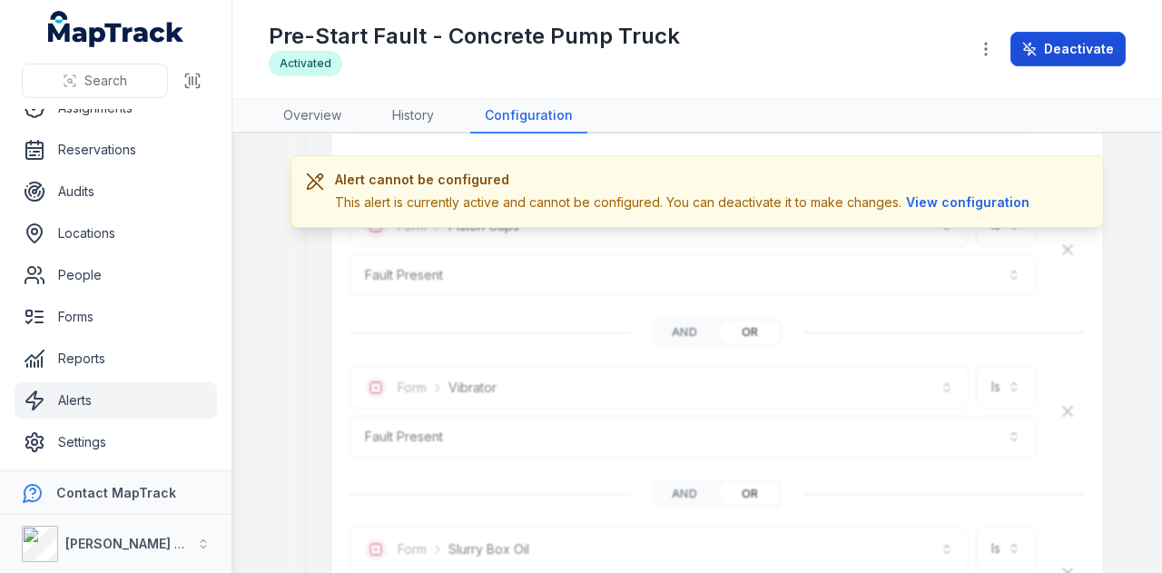
click at [1096, 53] on button "Deactivate" at bounding box center [1067, 49] width 115 height 34
